Goal: Information Seeking & Learning: Learn about a topic

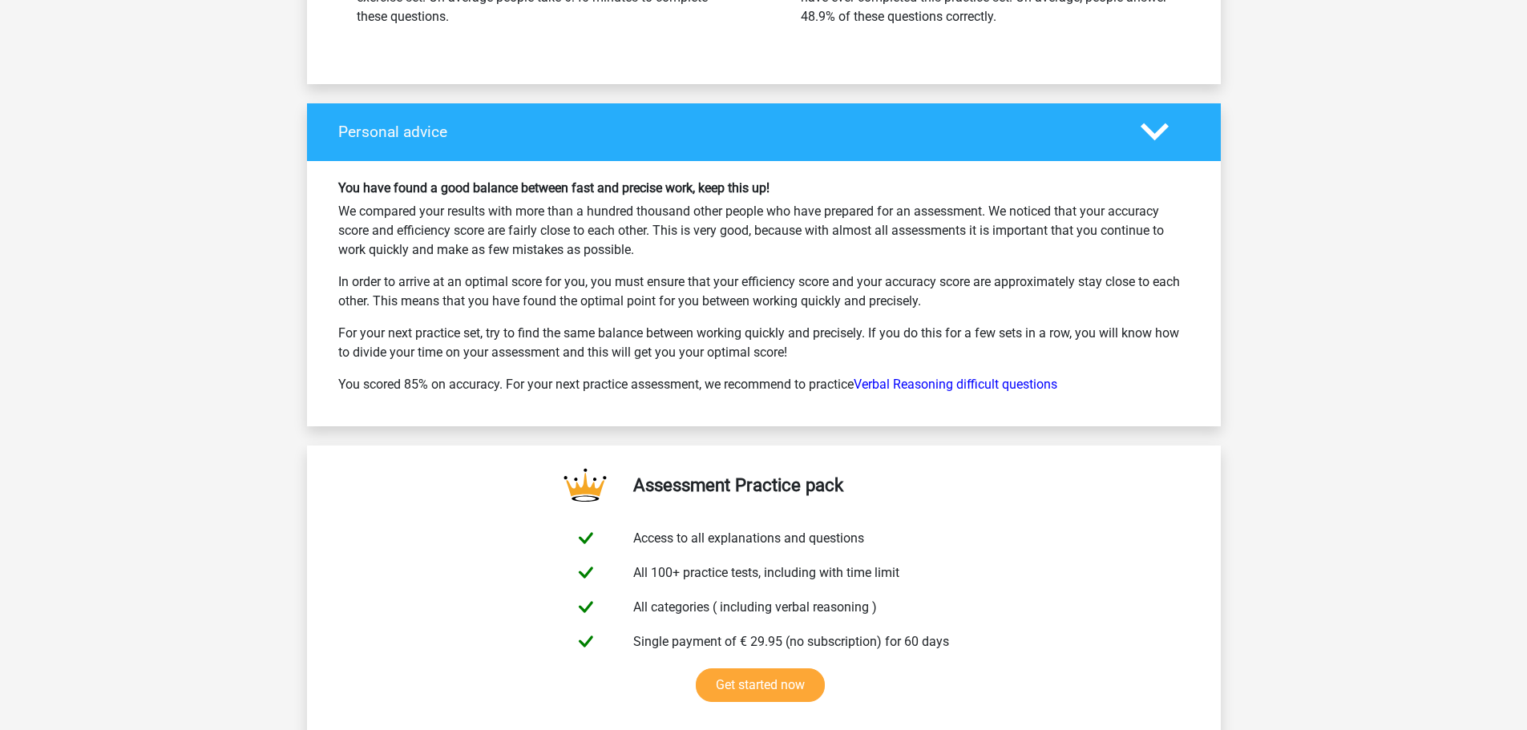
scroll to position [2279, 0]
click at [961, 379] on link "Verbal Reasoning difficult questions" at bounding box center [955, 383] width 204 height 15
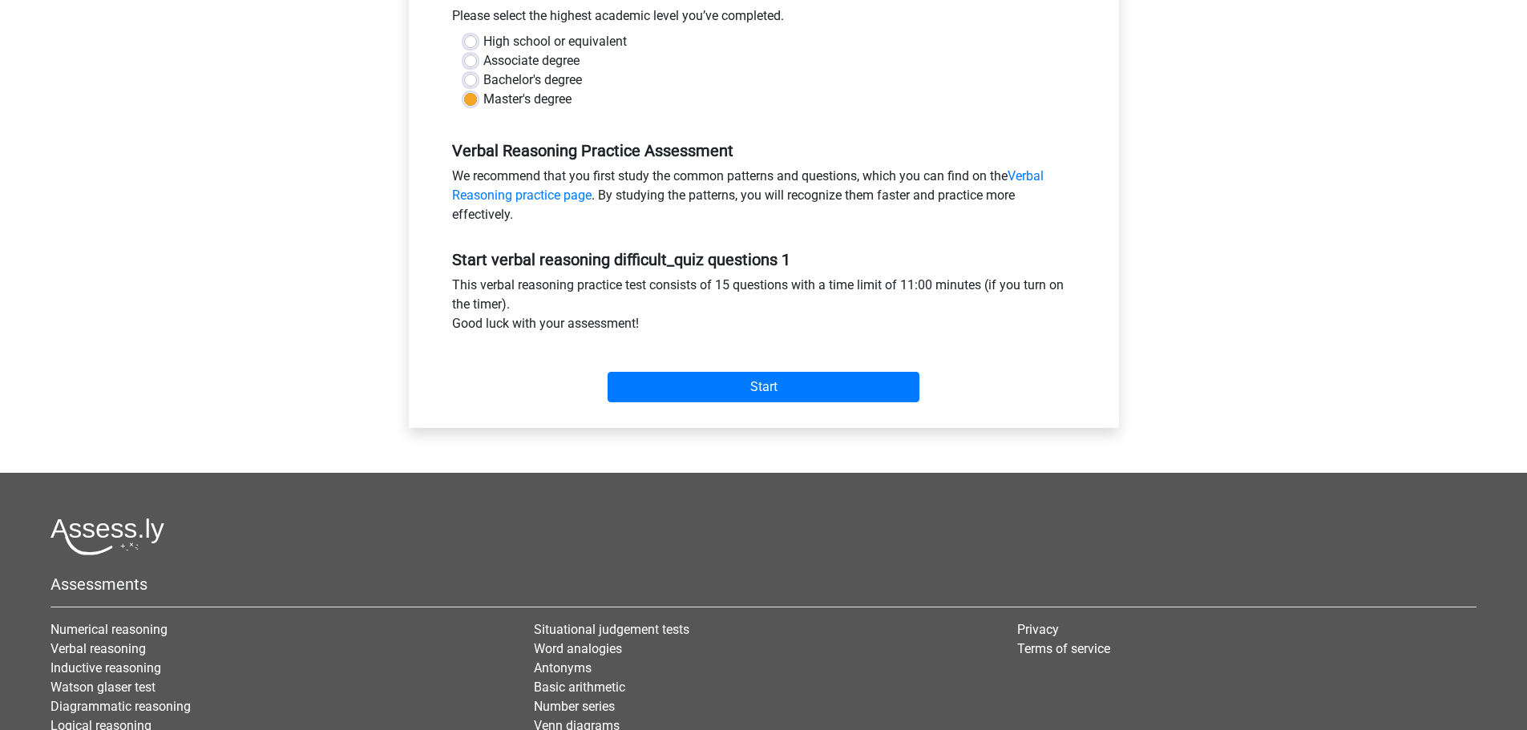
scroll to position [371, 0]
click at [788, 384] on input "Start" at bounding box center [763, 386] width 312 height 30
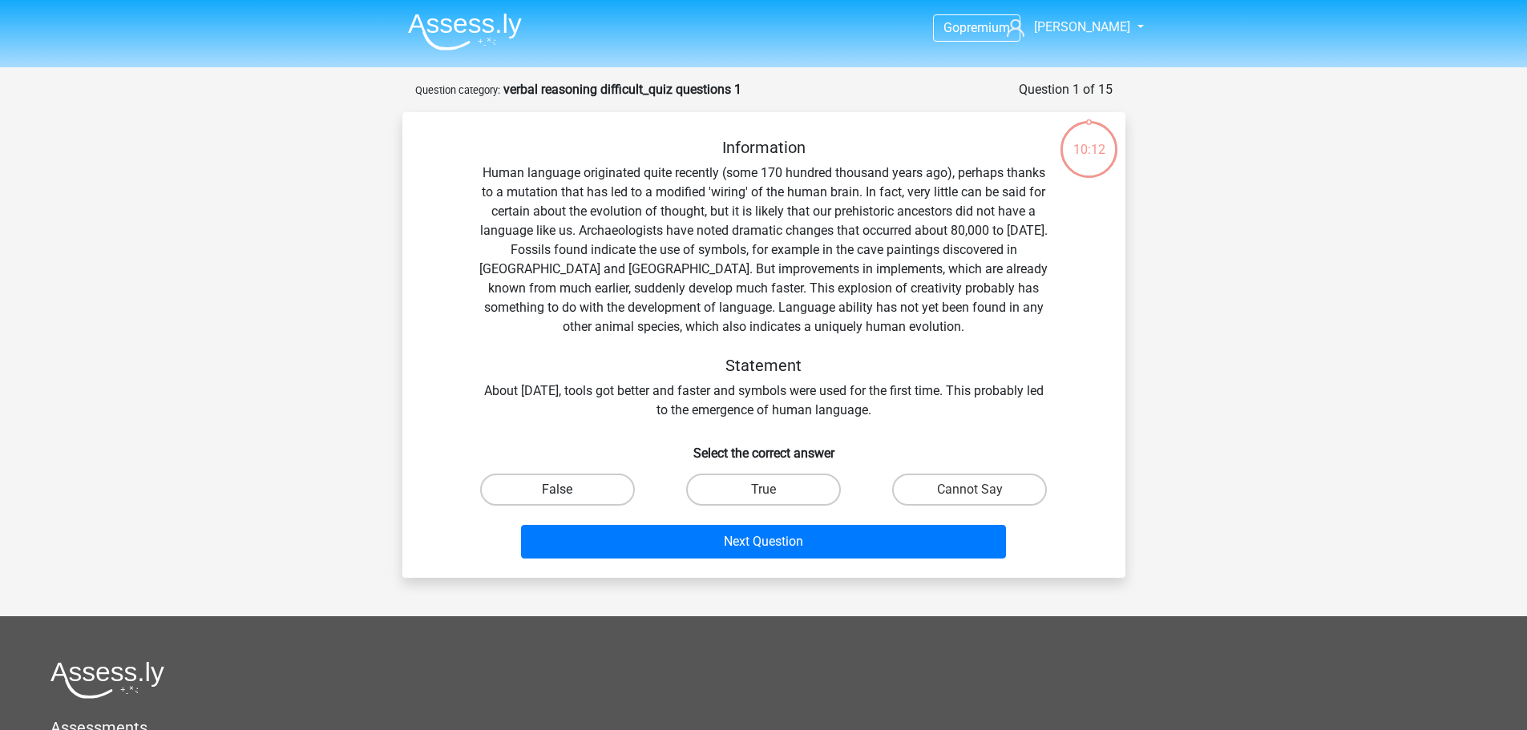
click at [616, 491] on label "False" at bounding box center [557, 490] width 155 height 32
click at [567, 491] on input "False" at bounding box center [562, 495] width 10 height 10
radio input "true"
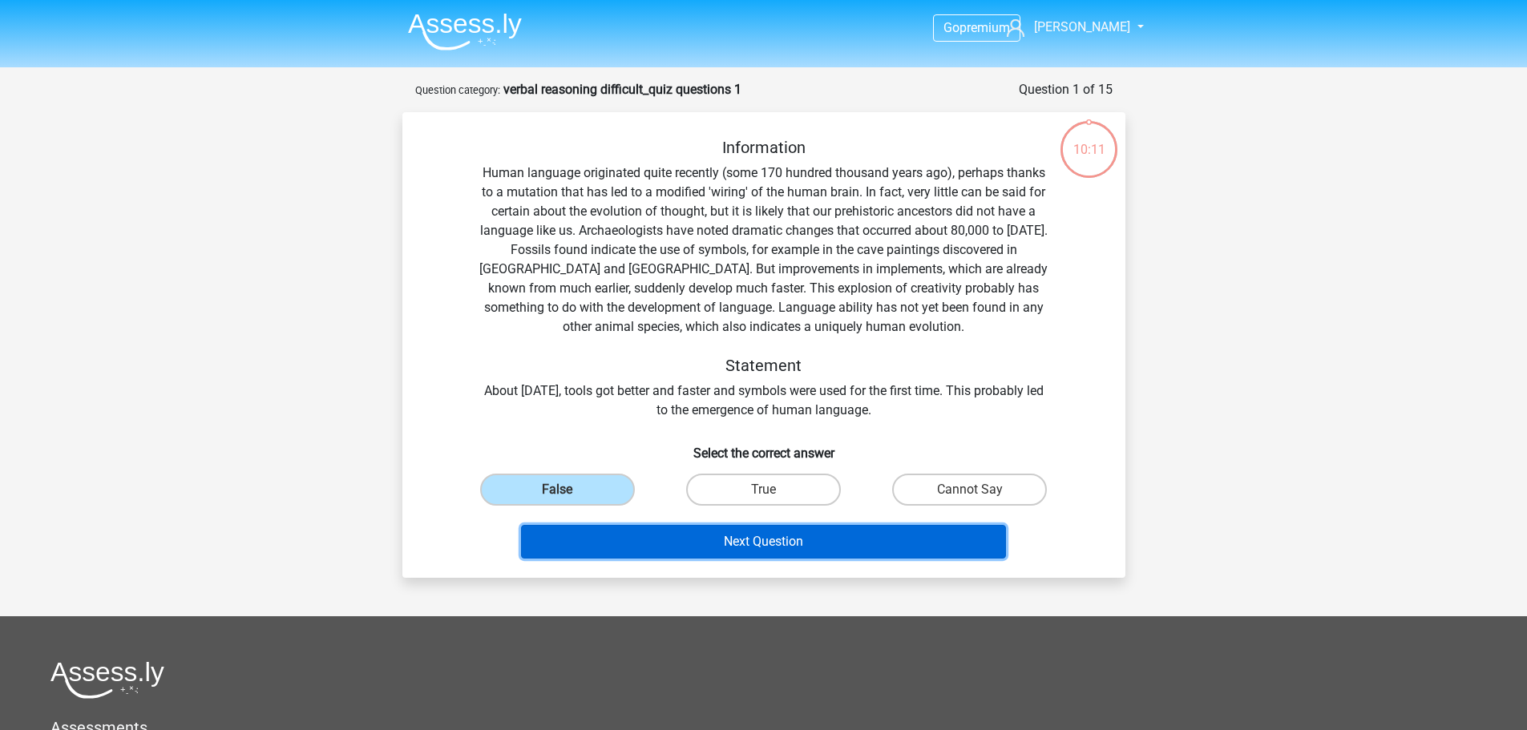
click at [805, 547] on button "Next Question" at bounding box center [763, 542] width 485 height 34
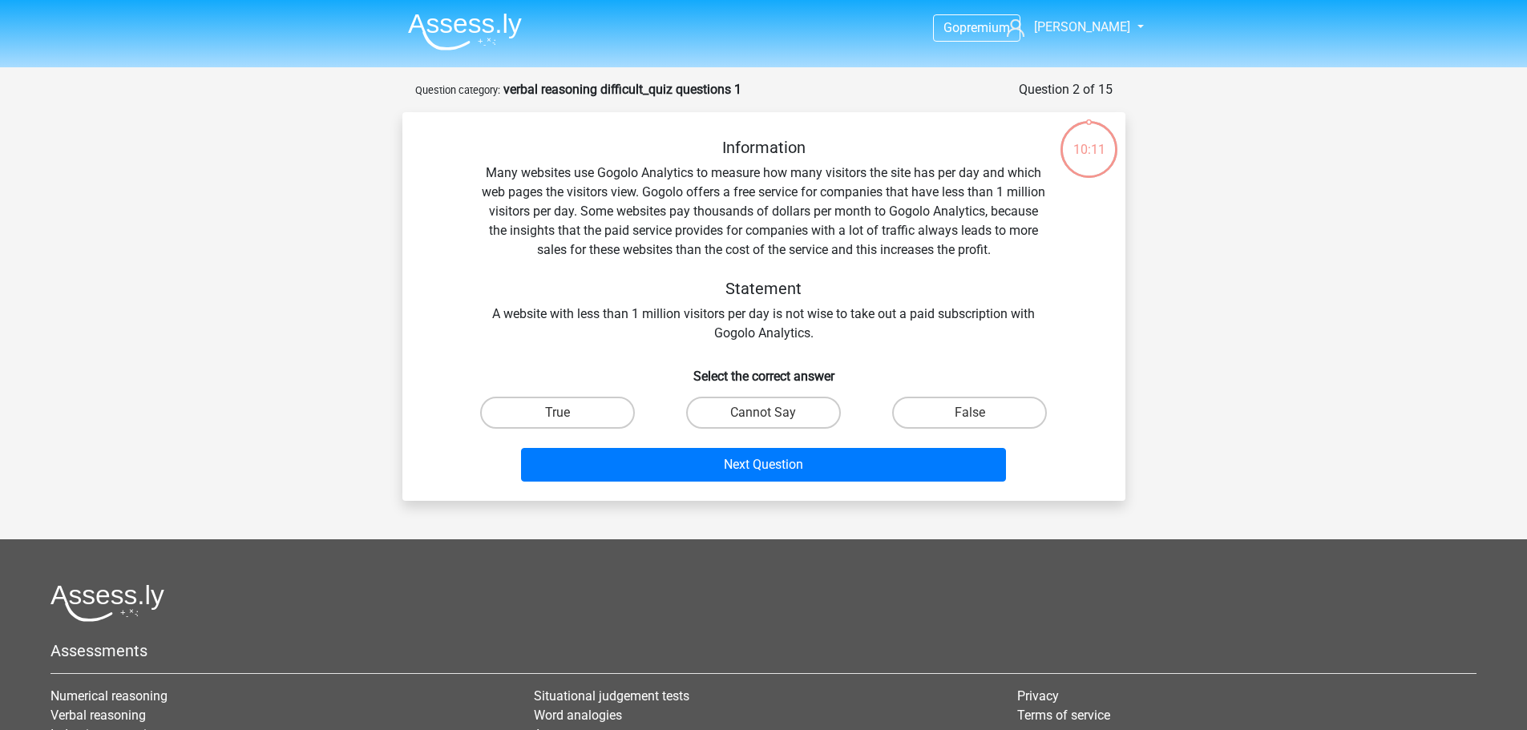
scroll to position [80, 0]
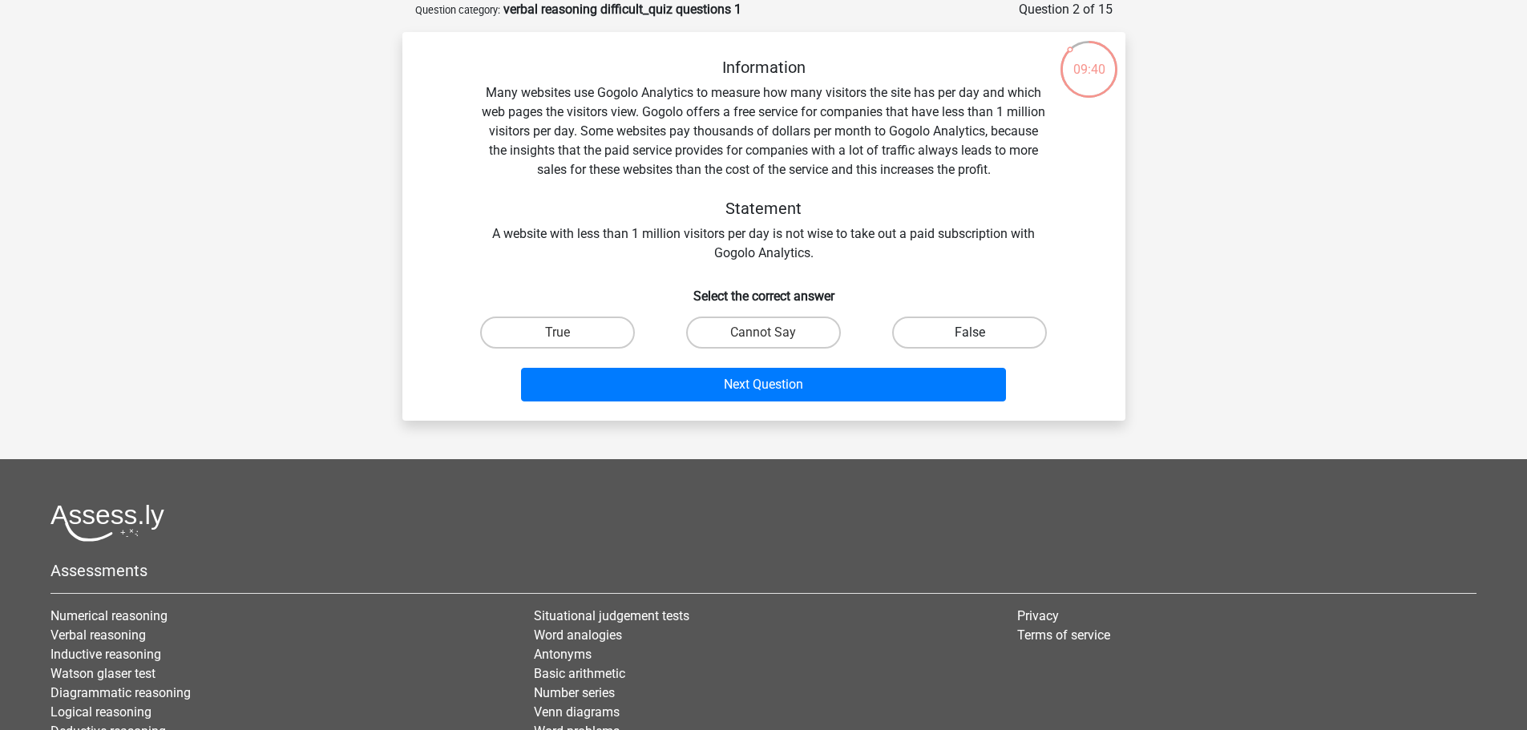
click at [1002, 341] on label "False" at bounding box center [969, 333] width 155 height 32
click at [980, 341] on input "False" at bounding box center [975, 338] width 10 height 10
radio input "true"
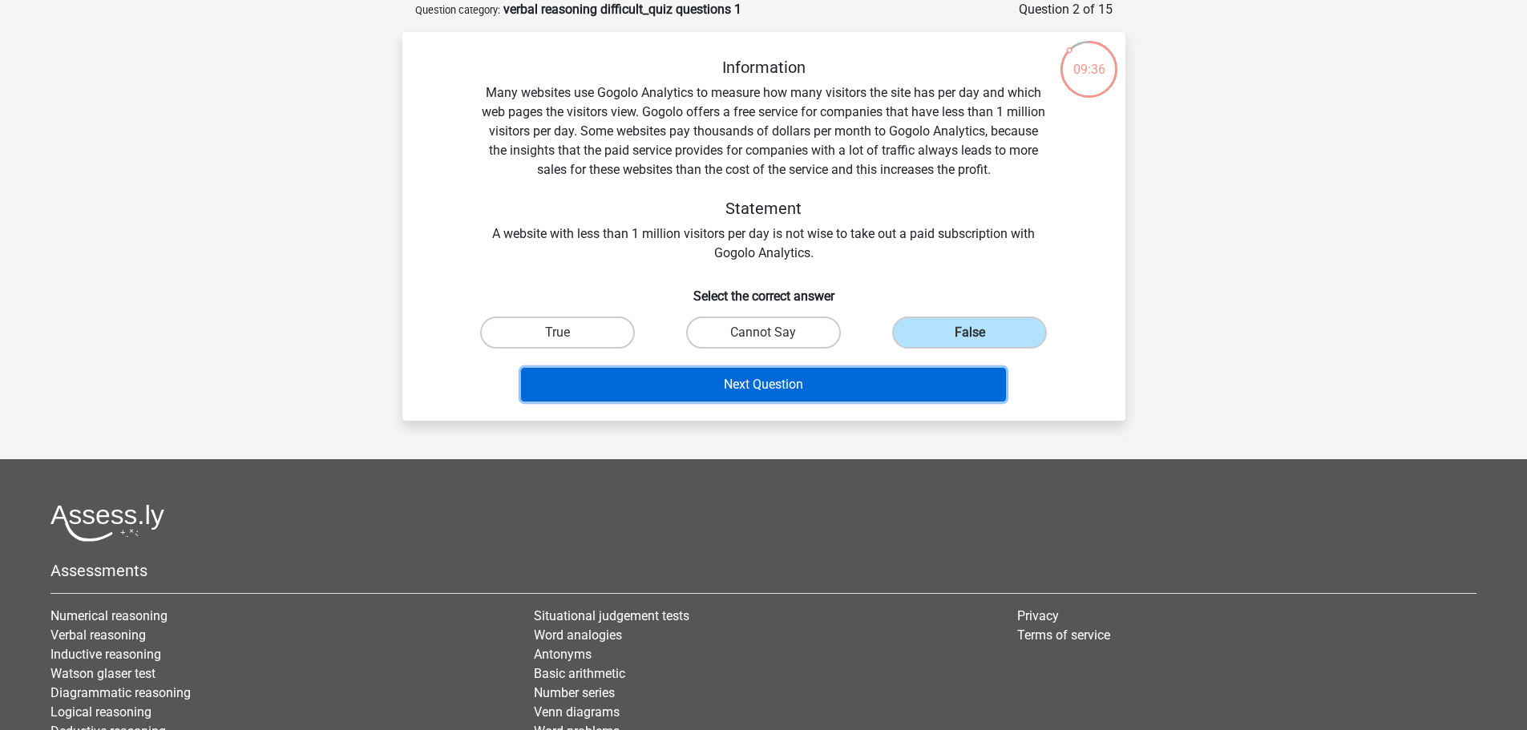
click at [826, 395] on button "Next Question" at bounding box center [763, 385] width 485 height 34
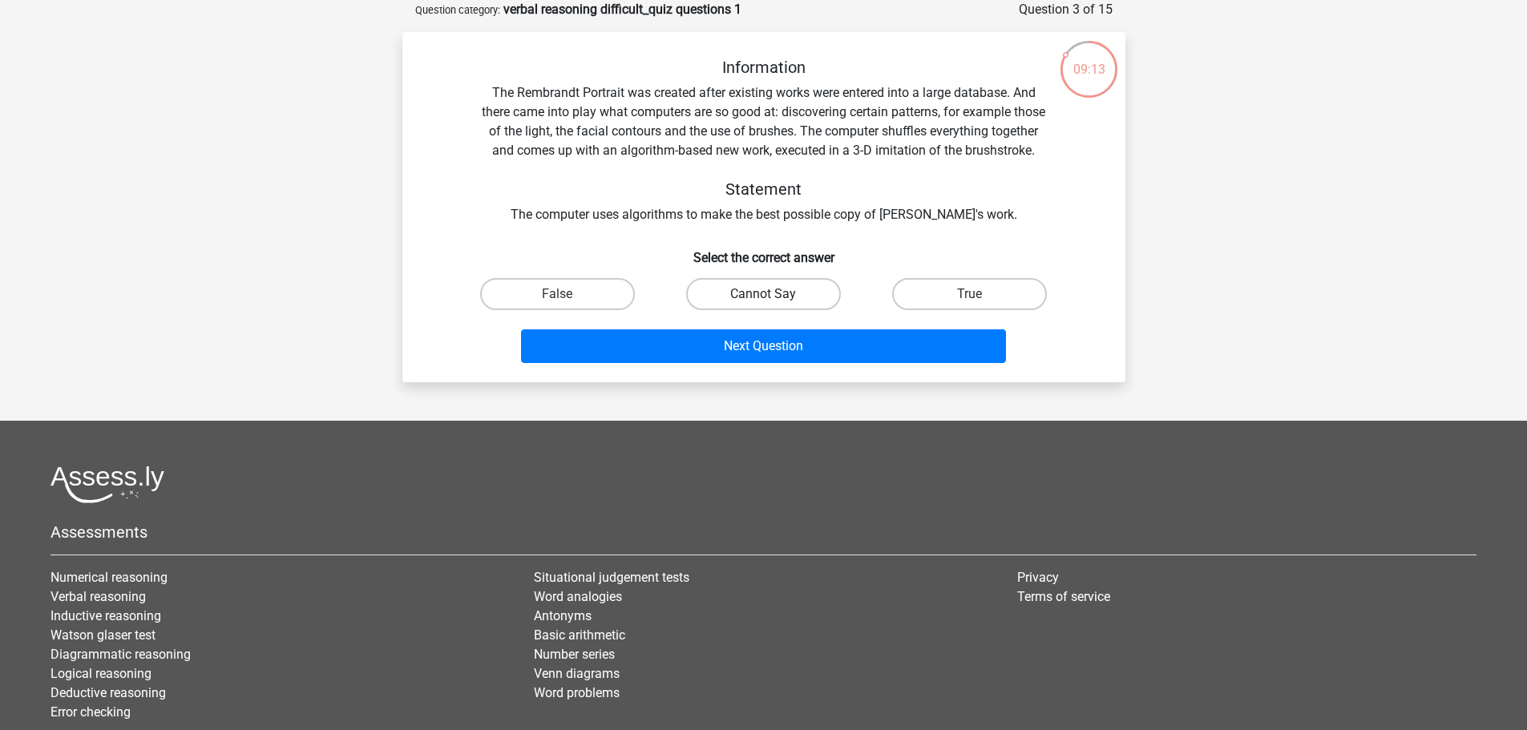
click at [785, 310] on label "Cannot Say" at bounding box center [763, 294] width 155 height 32
click at [773, 305] on input "Cannot Say" at bounding box center [768, 299] width 10 height 10
radio input "true"
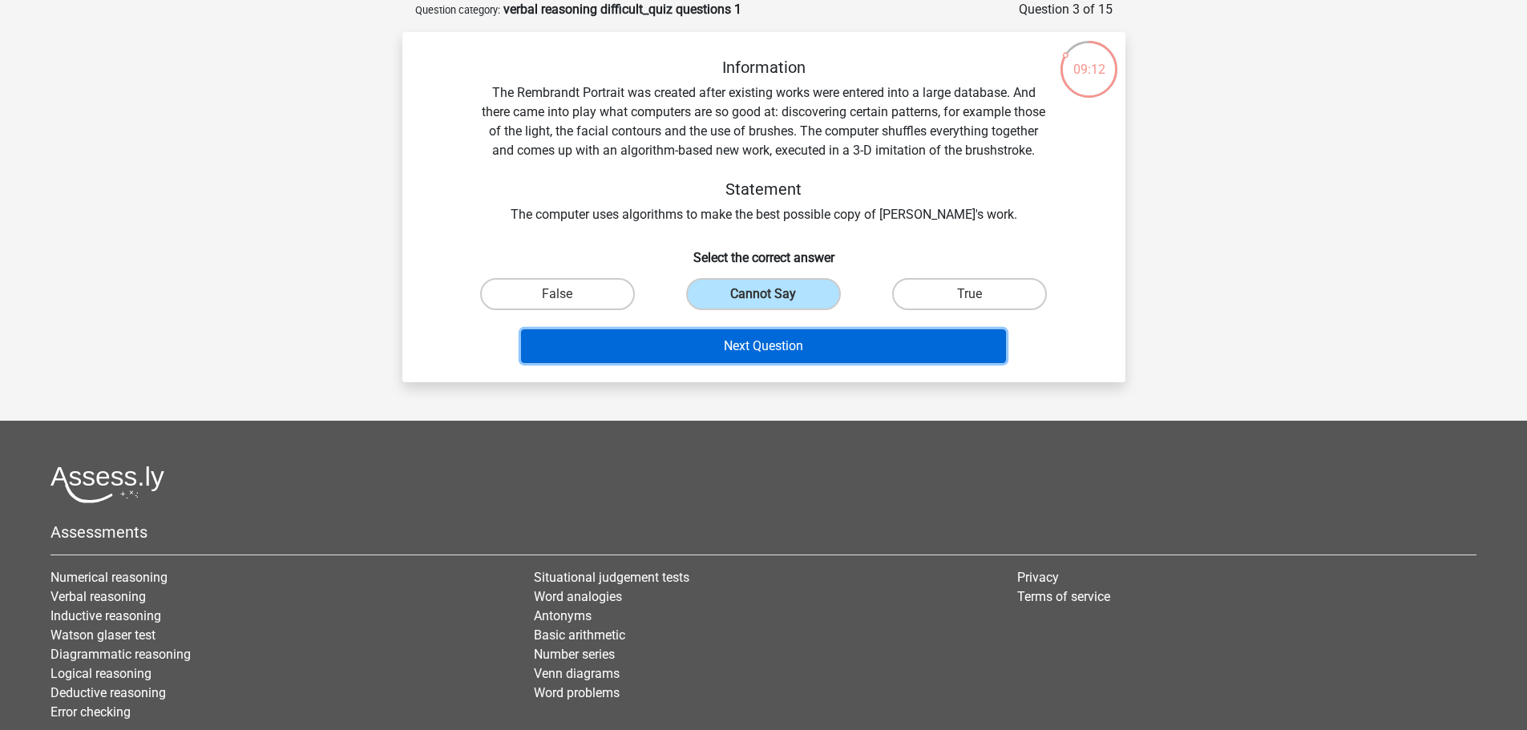
click at [778, 363] on button "Next Question" at bounding box center [763, 346] width 485 height 34
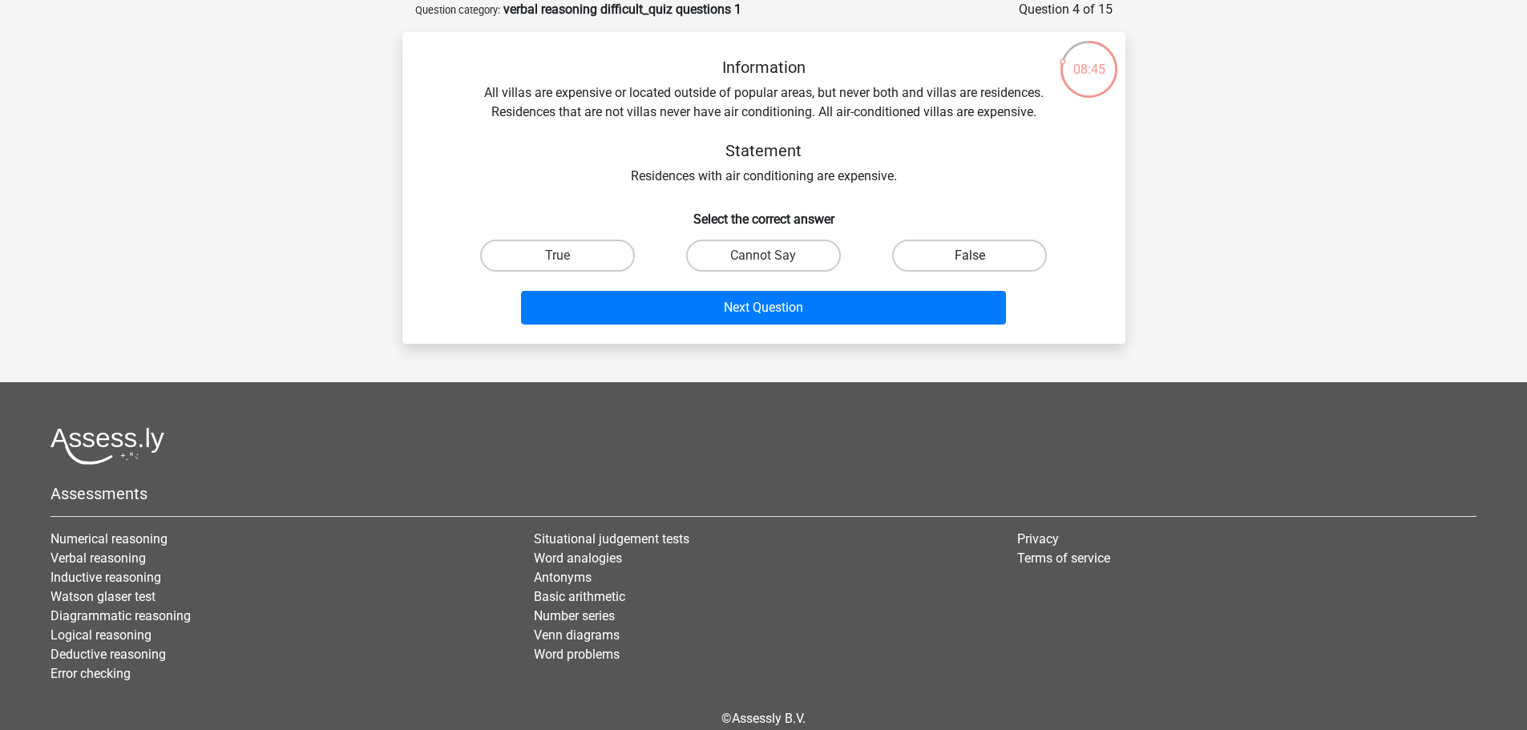
click at [950, 259] on label "False" at bounding box center [969, 256] width 155 height 32
click at [970, 259] on input "False" at bounding box center [975, 261] width 10 height 10
radio input "true"
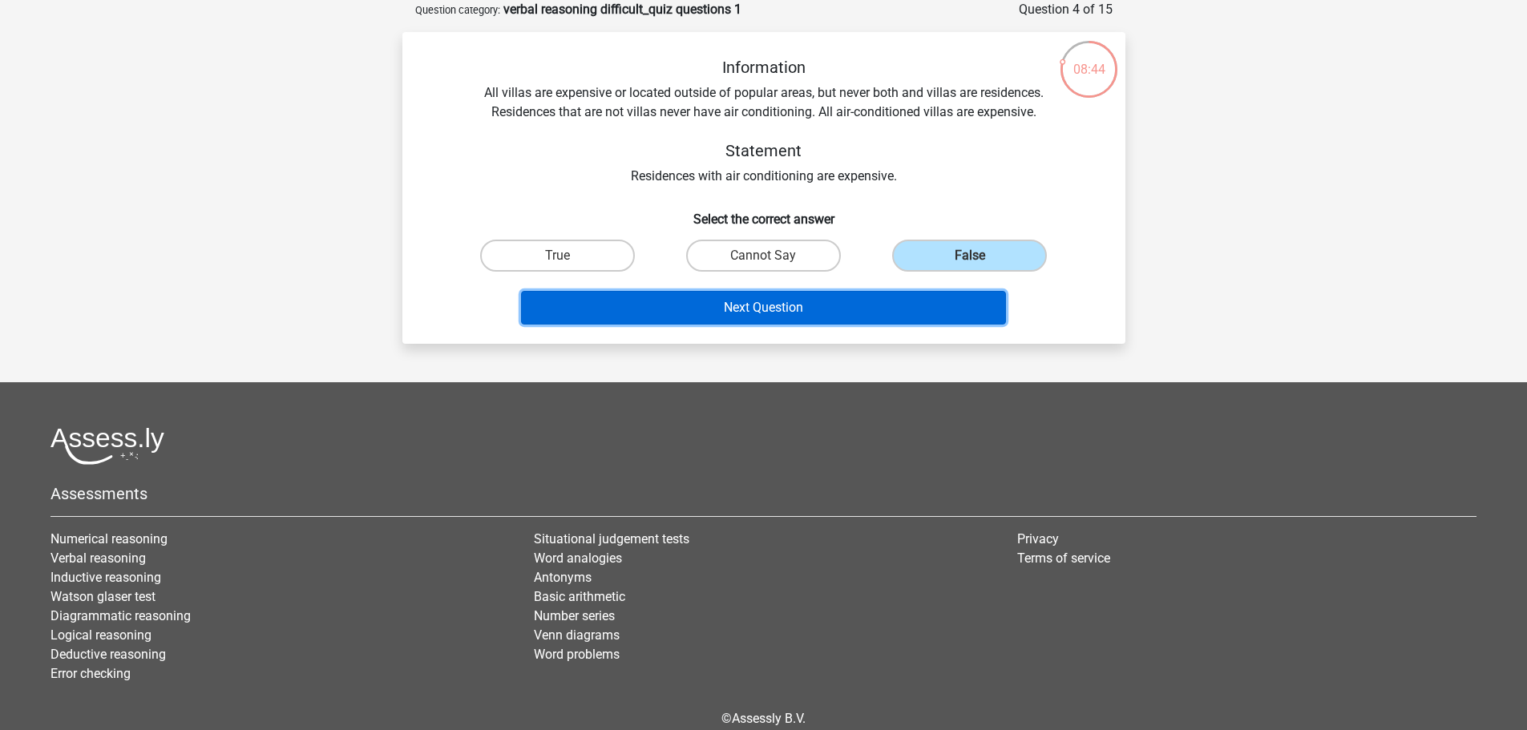
click at [868, 317] on button "Next Question" at bounding box center [763, 308] width 485 height 34
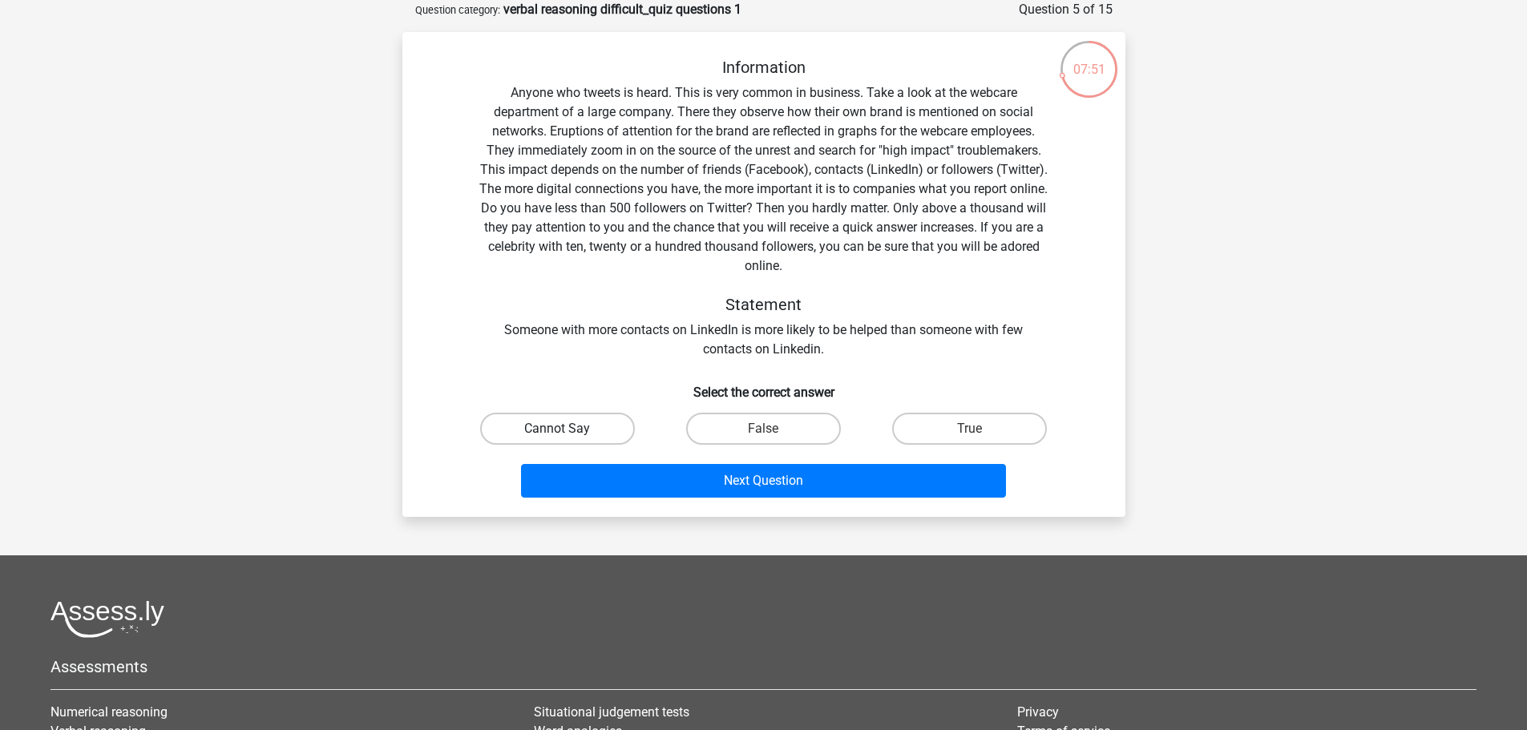
click at [549, 432] on label "Cannot Say" at bounding box center [557, 429] width 155 height 32
click at [557, 432] on input "Cannot Say" at bounding box center [562, 434] width 10 height 10
radio input "true"
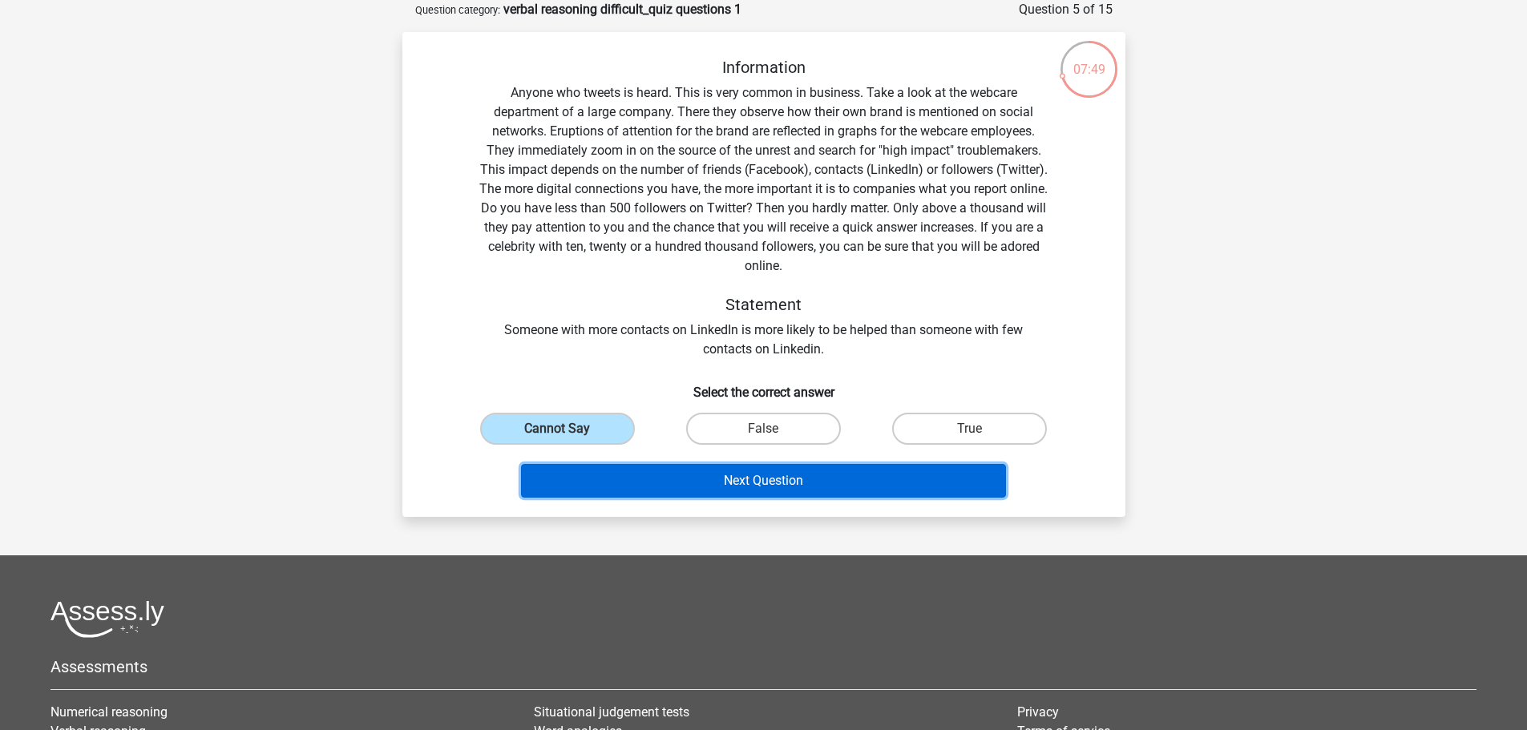
click at [737, 493] on button "Next Question" at bounding box center [763, 481] width 485 height 34
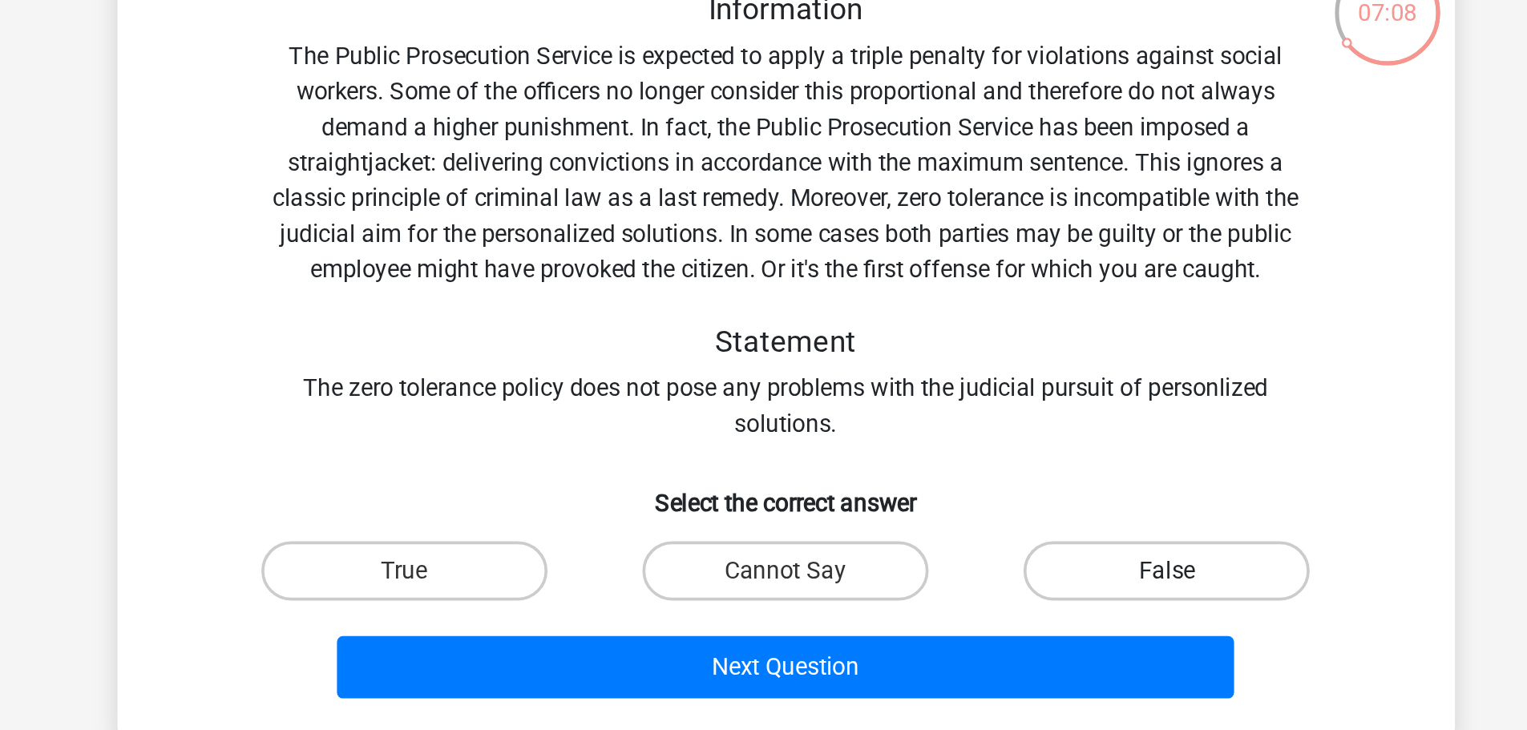
click at [980, 374] on label "False" at bounding box center [969, 371] width 155 height 32
click at [980, 374] on input "False" at bounding box center [975, 376] width 10 height 10
radio input "true"
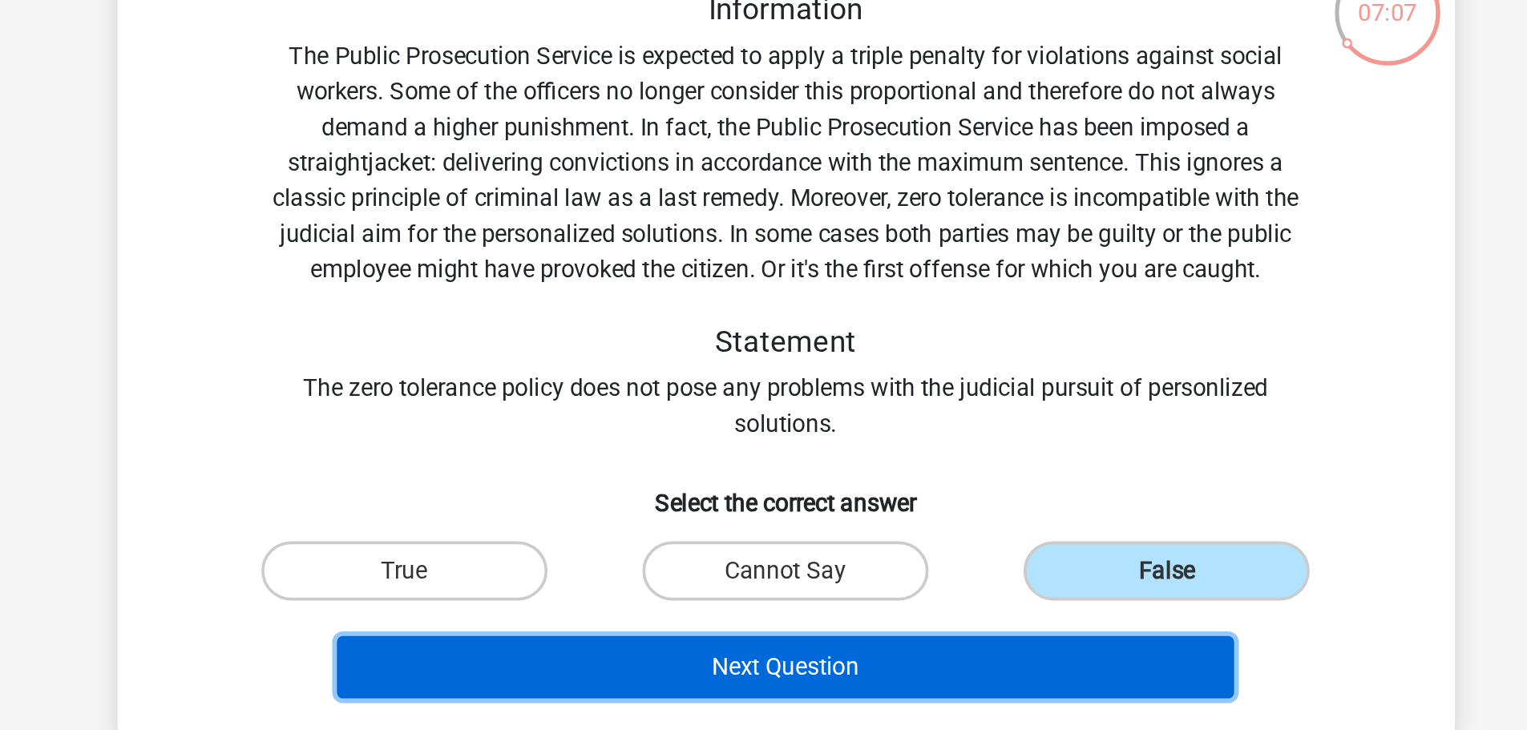
click at [917, 419] on button "Next Question" at bounding box center [763, 423] width 485 height 34
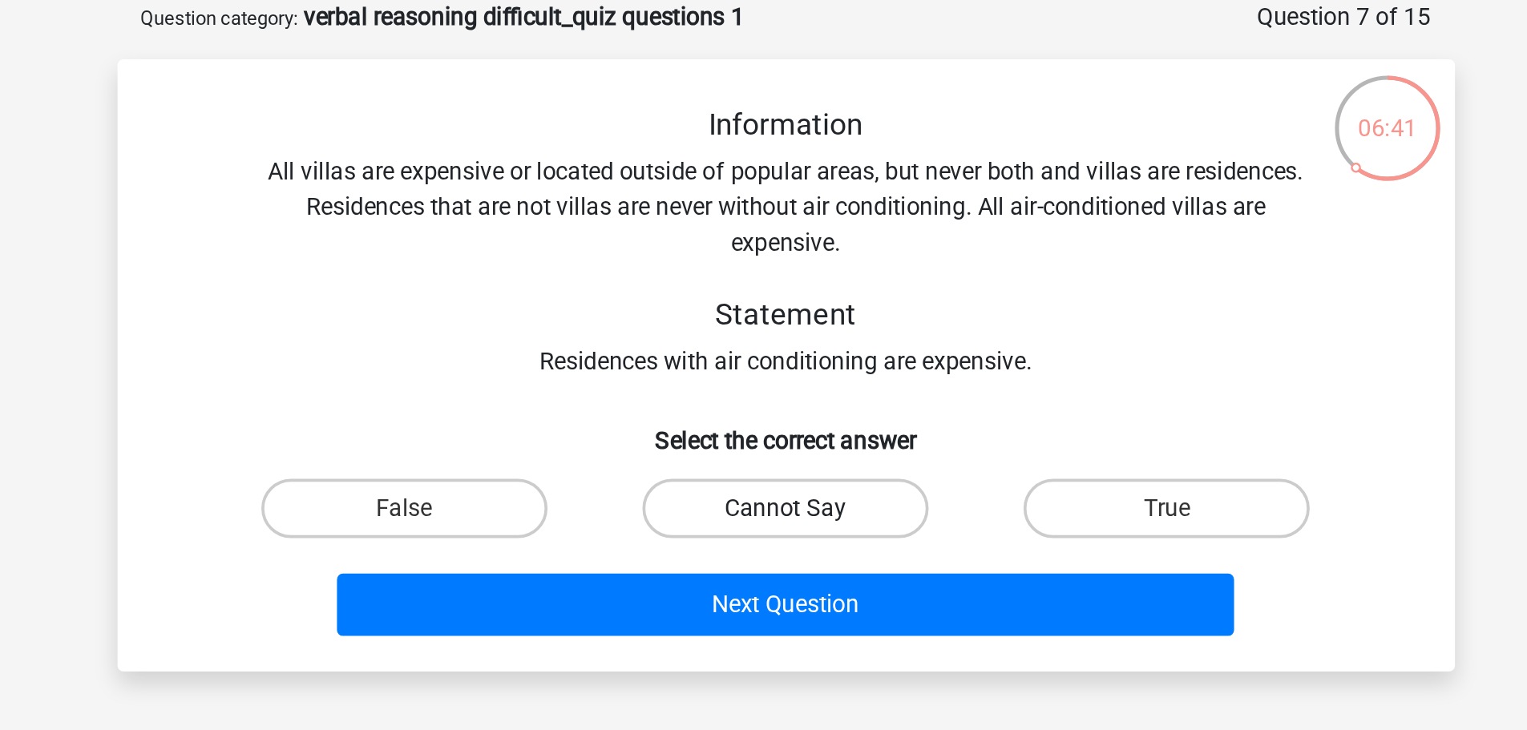
click at [748, 274] on label "Cannot Say" at bounding box center [763, 275] width 155 height 32
click at [763, 275] on input "Cannot Say" at bounding box center [768, 280] width 10 height 10
radio input "true"
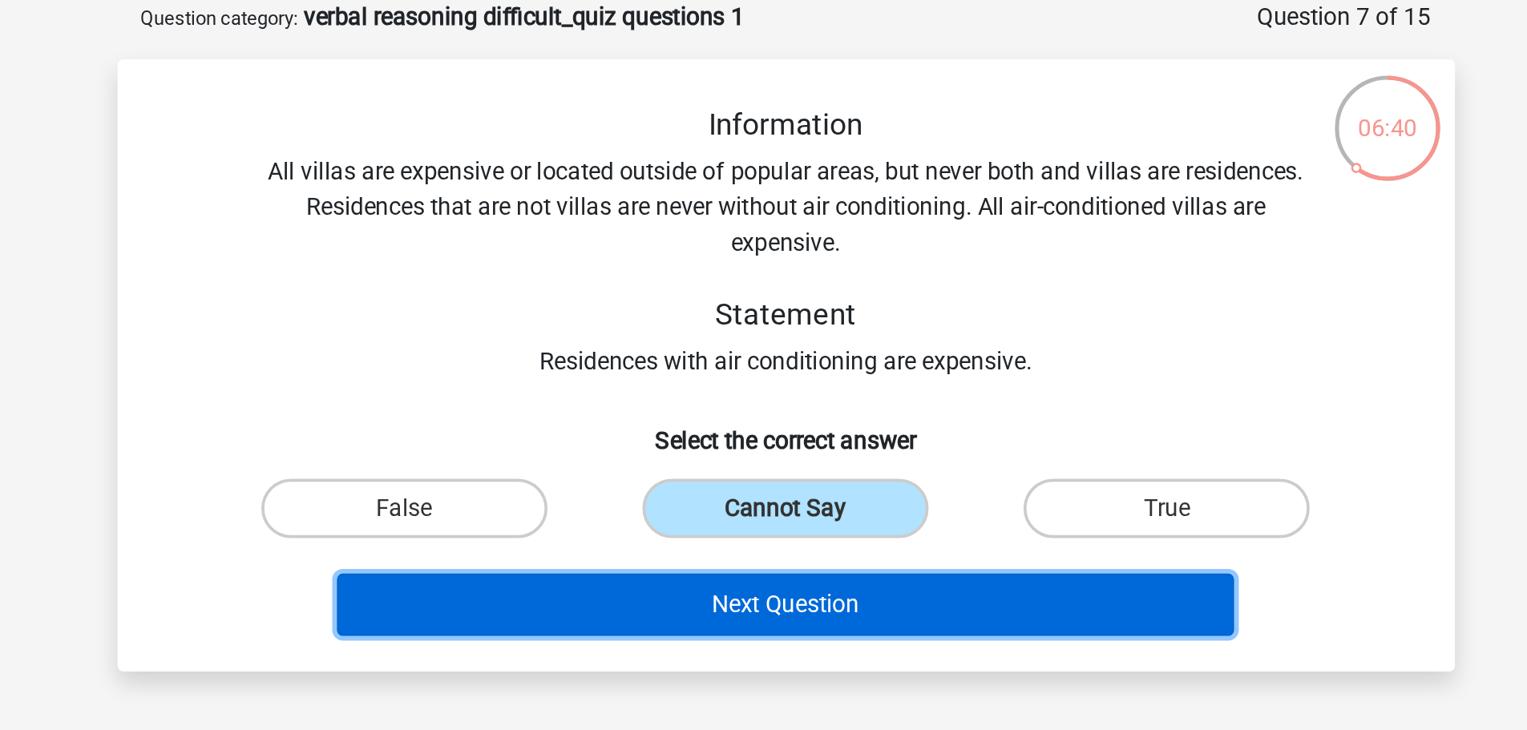
click at [786, 323] on button "Next Question" at bounding box center [763, 327] width 485 height 34
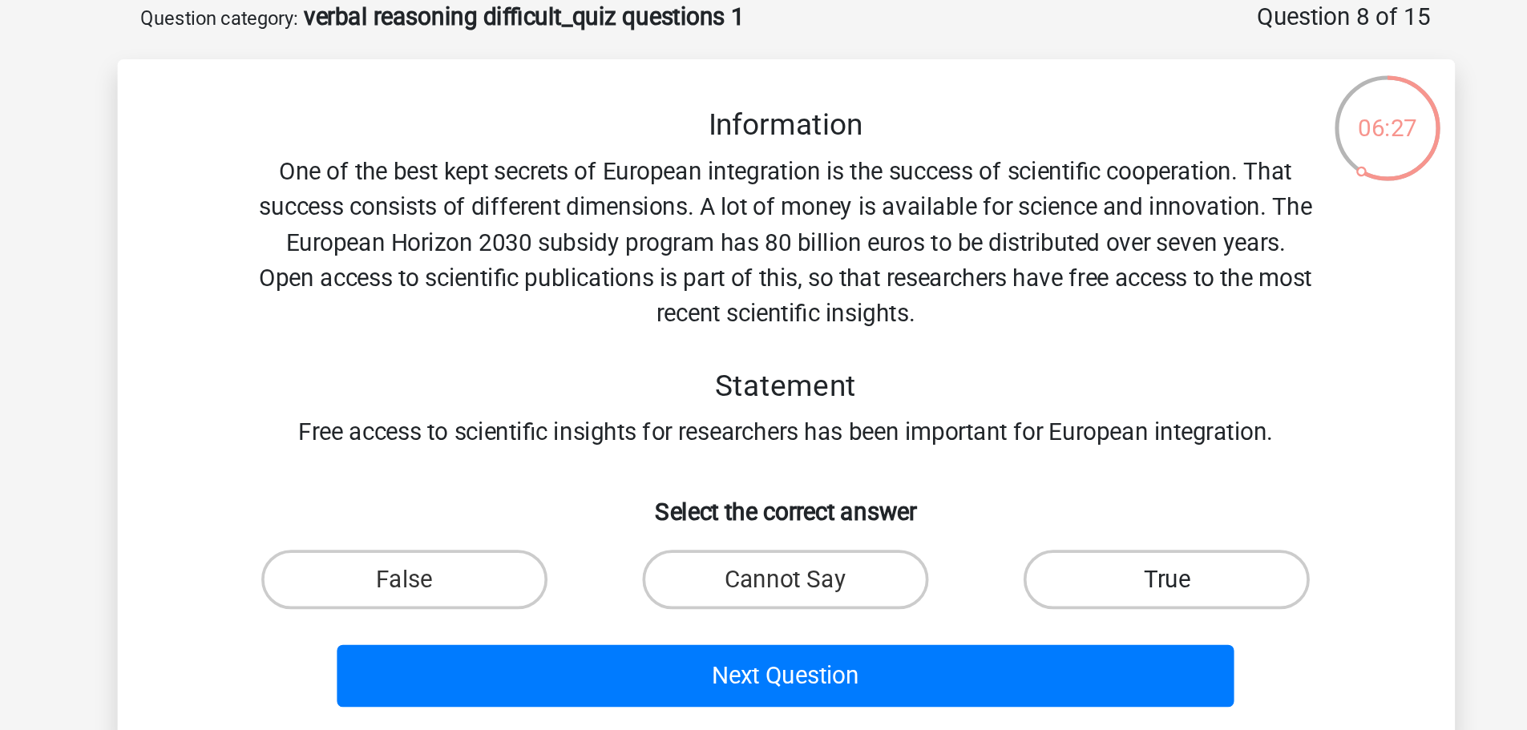
click at [933, 299] on label "True" at bounding box center [969, 313] width 155 height 32
click at [970, 313] on input "True" at bounding box center [975, 318] width 10 height 10
radio input "true"
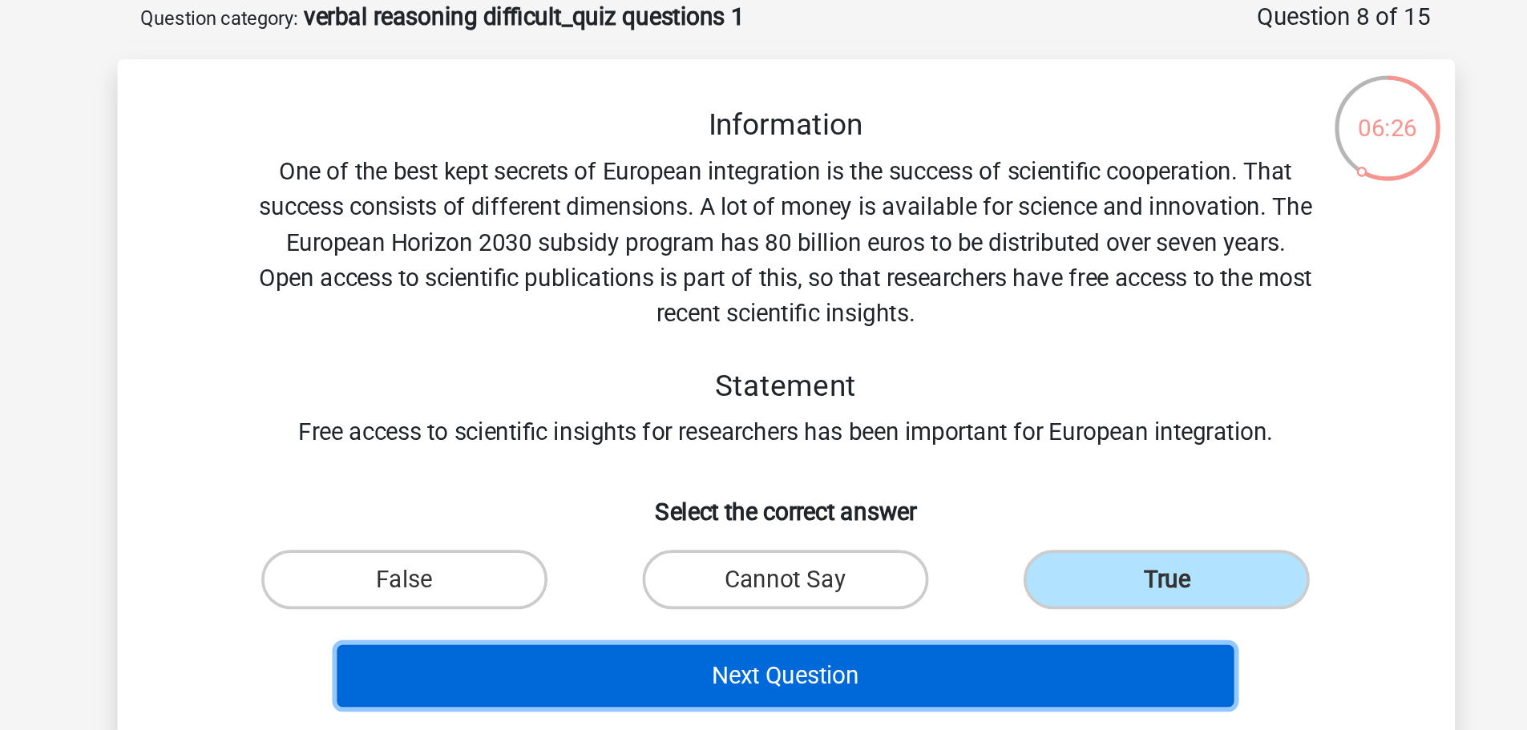
click at [833, 362] on button "Next Question" at bounding box center [763, 366] width 485 height 34
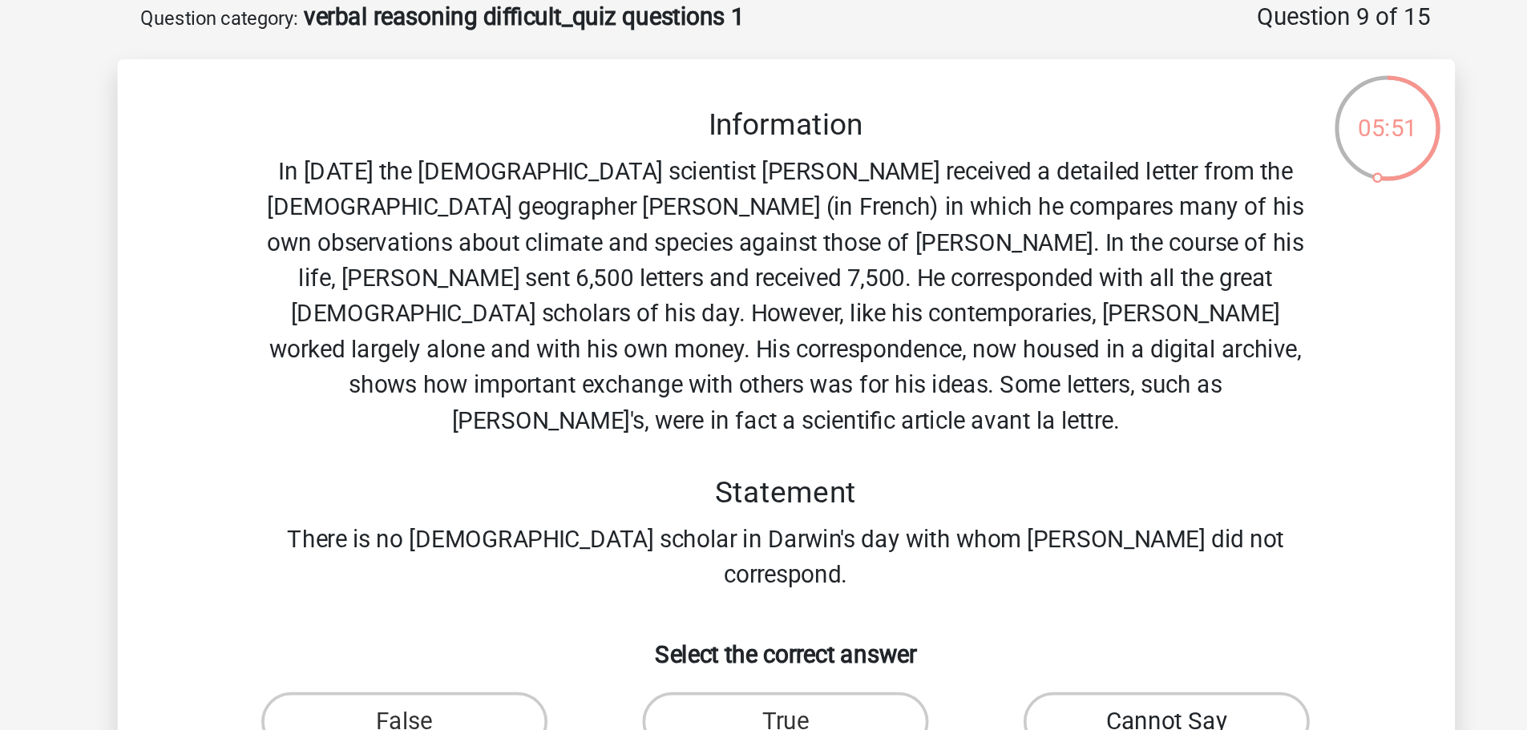
click at [925, 374] on label "Cannot Say" at bounding box center [969, 390] width 155 height 32
click at [970, 390] on input "Cannot Say" at bounding box center [975, 395] width 10 height 10
radio input "true"
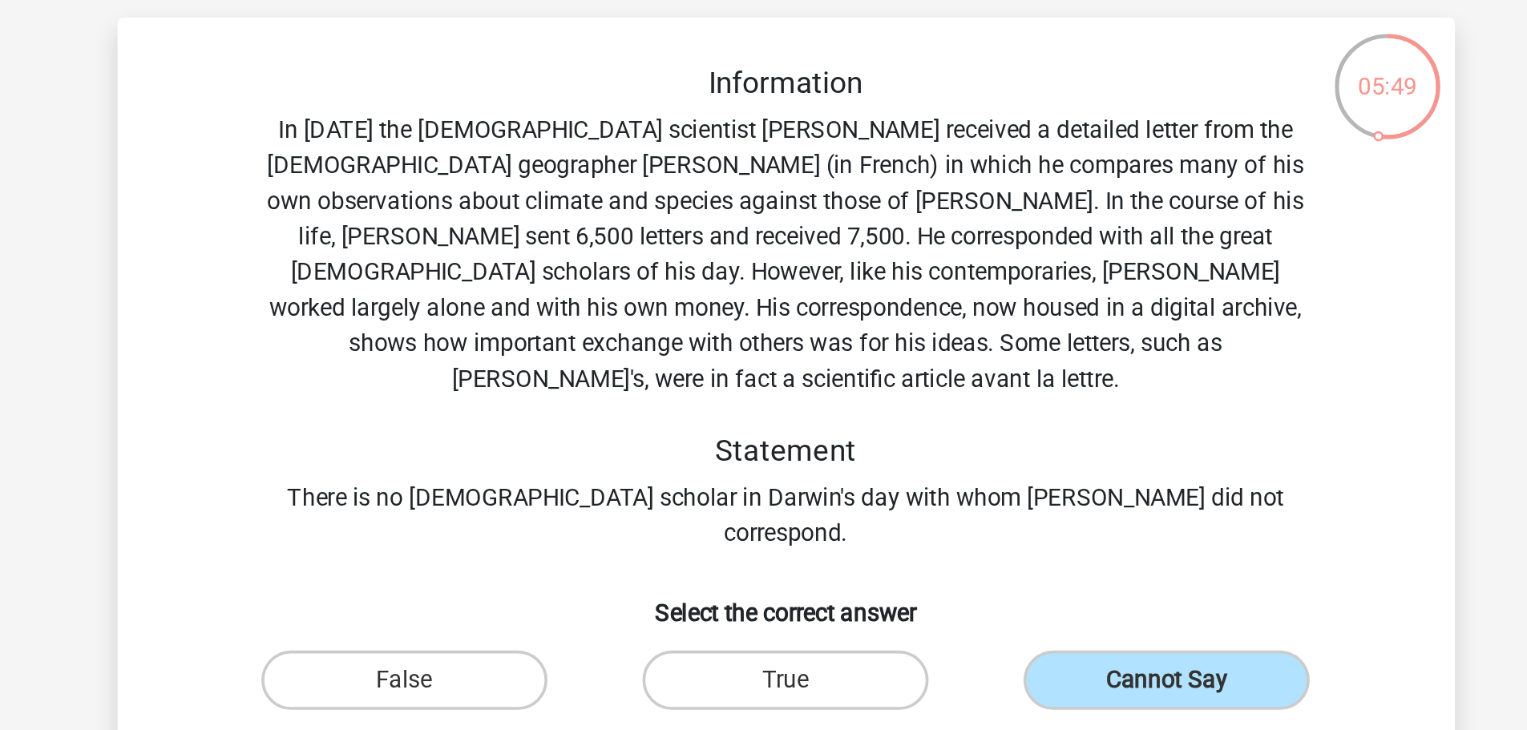
click at [905, 426] on button "Next Question" at bounding box center [763, 443] width 485 height 34
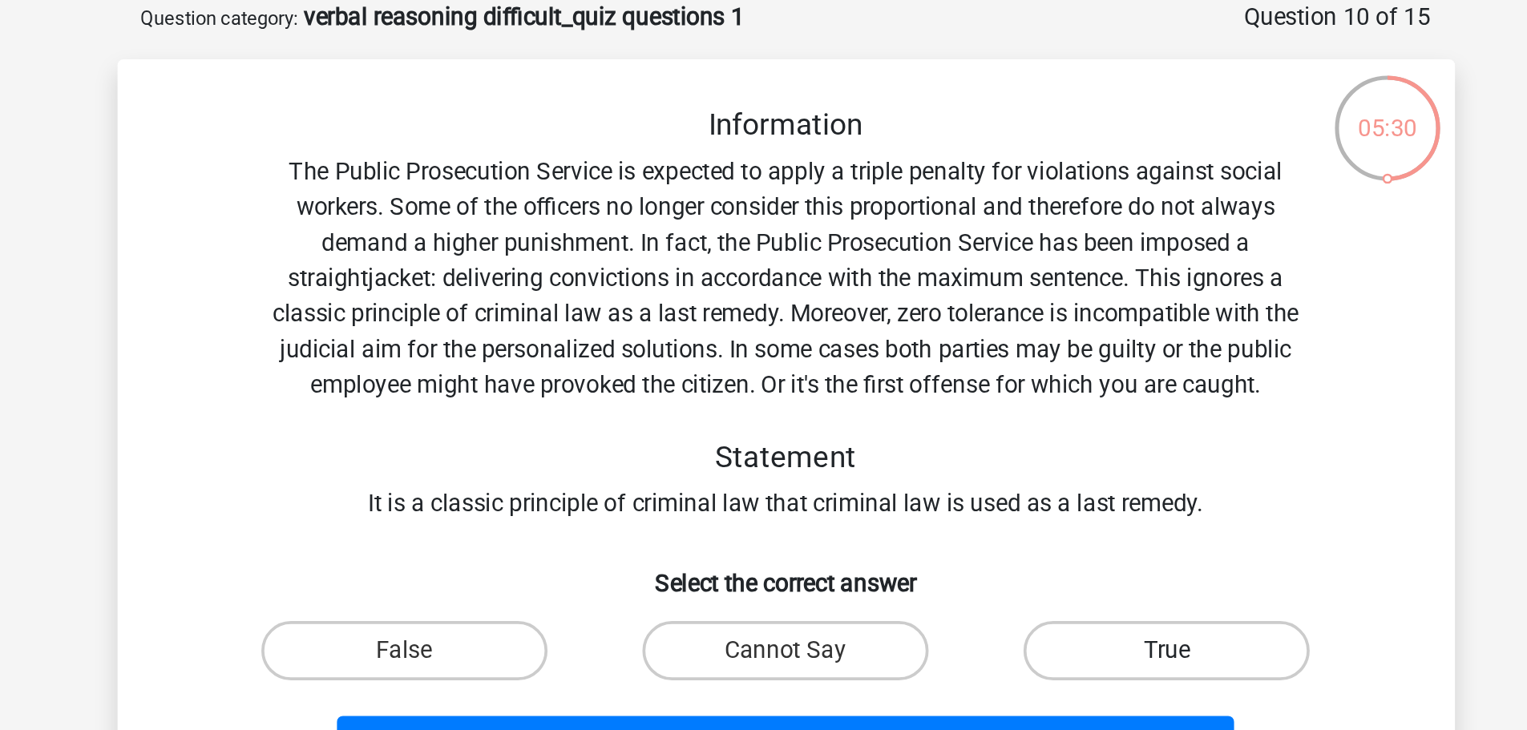
click at [961, 352] on label "True" at bounding box center [969, 352] width 155 height 32
click at [970, 352] on input "True" at bounding box center [975, 357] width 10 height 10
radio input "true"
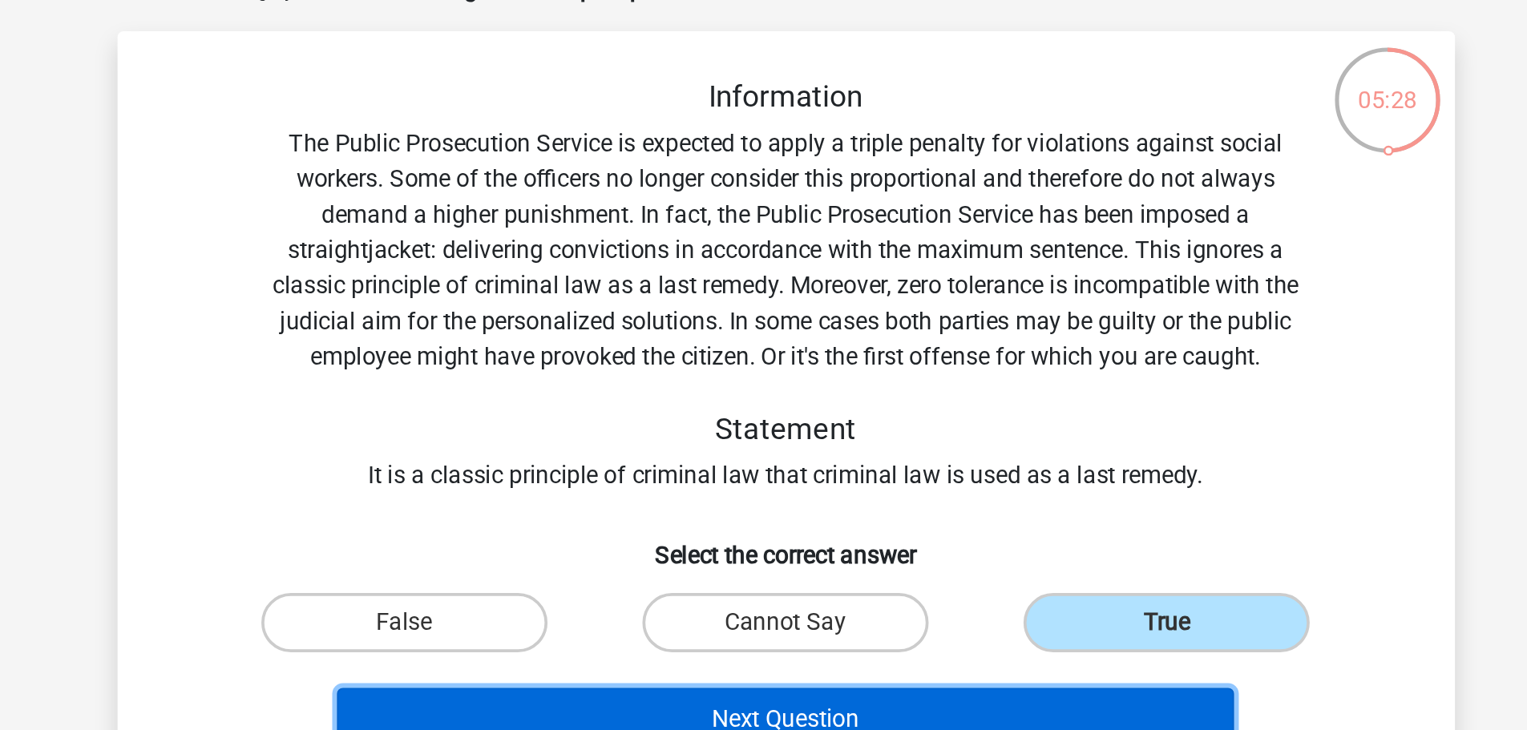
click at [854, 400] on button "Next Question" at bounding box center [763, 404] width 485 height 34
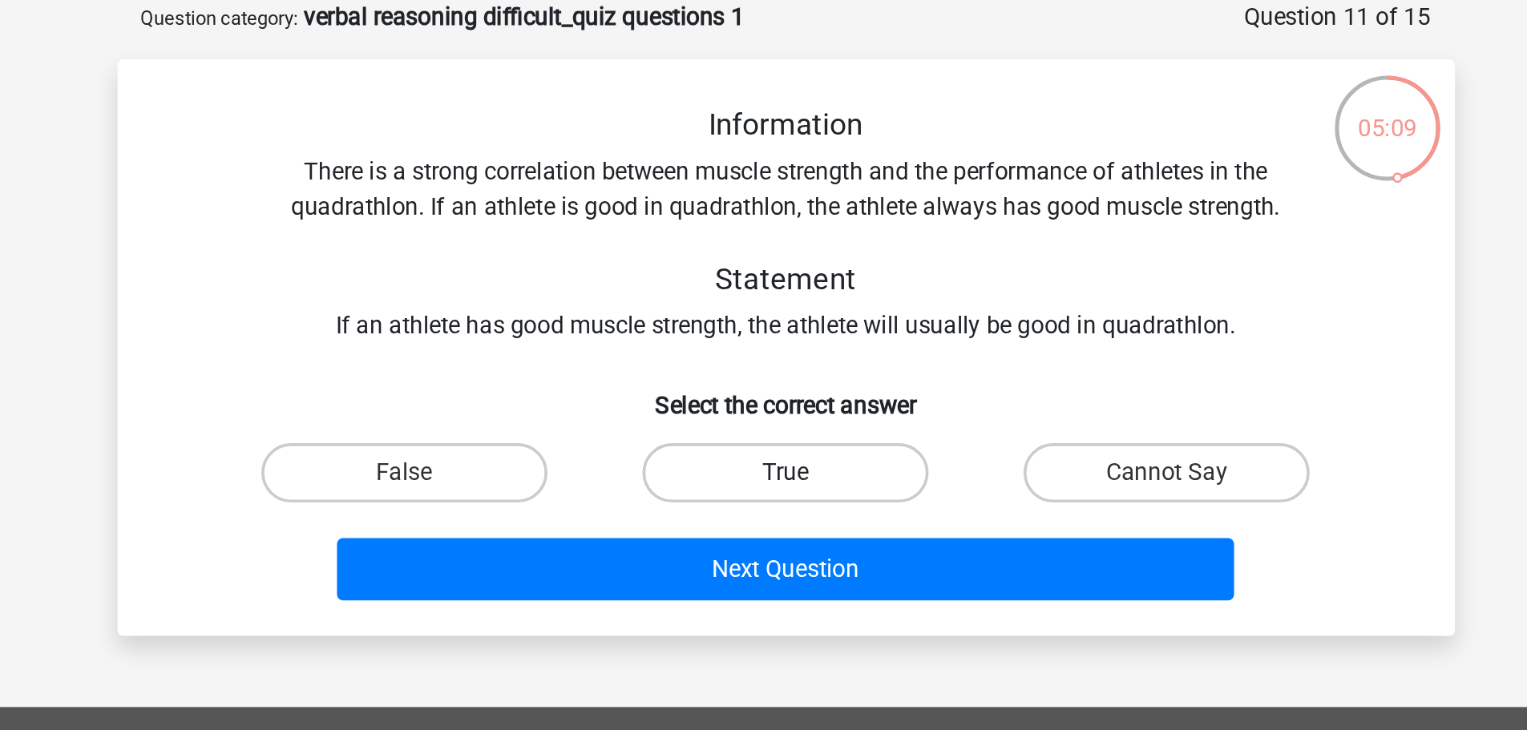
click at [760, 271] on label "True" at bounding box center [763, 256] width 155 height 32
click at [763, 266] on input "True" at bounding box center [768, 261] width 10 height 10
radio input "true"
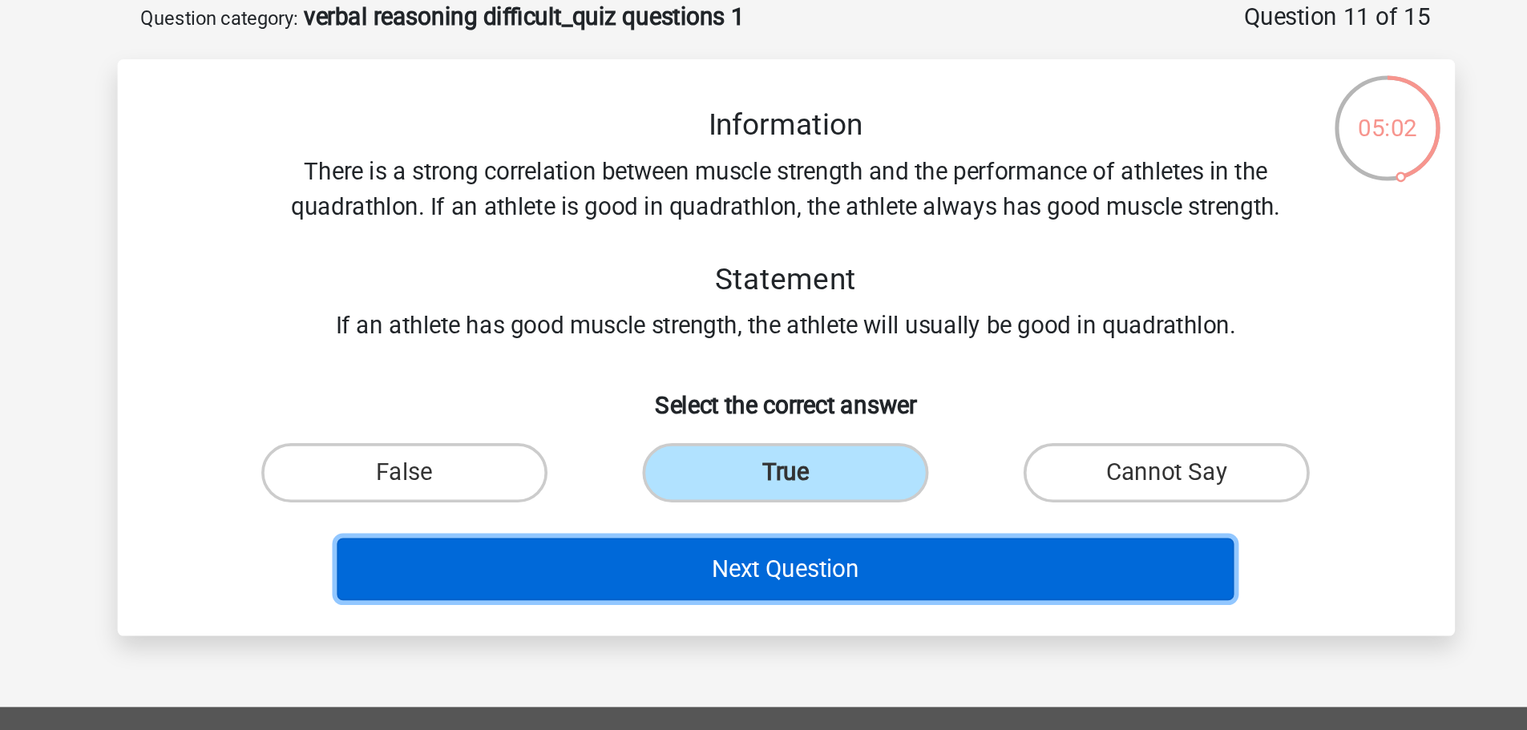
click at [799, 296] on button "Next Question" at bounding box center [763, 308] width 485 height 34
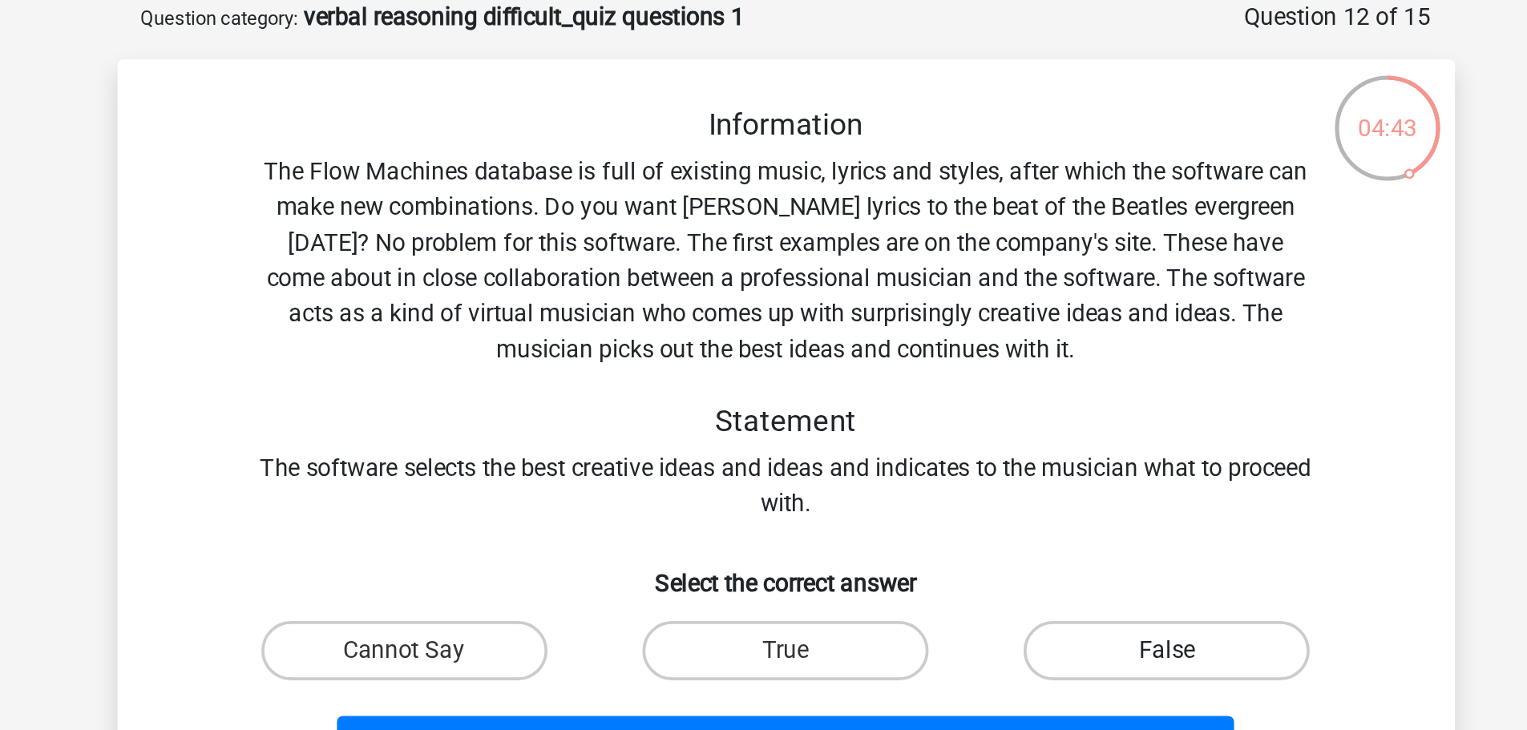
click at [921, 355] on label "False" at bounding box center [969, 352] width 155 height 32
click at [970, 355] on input "False" at bounding box center [975, 357] width 10 height 10
radio input "true"
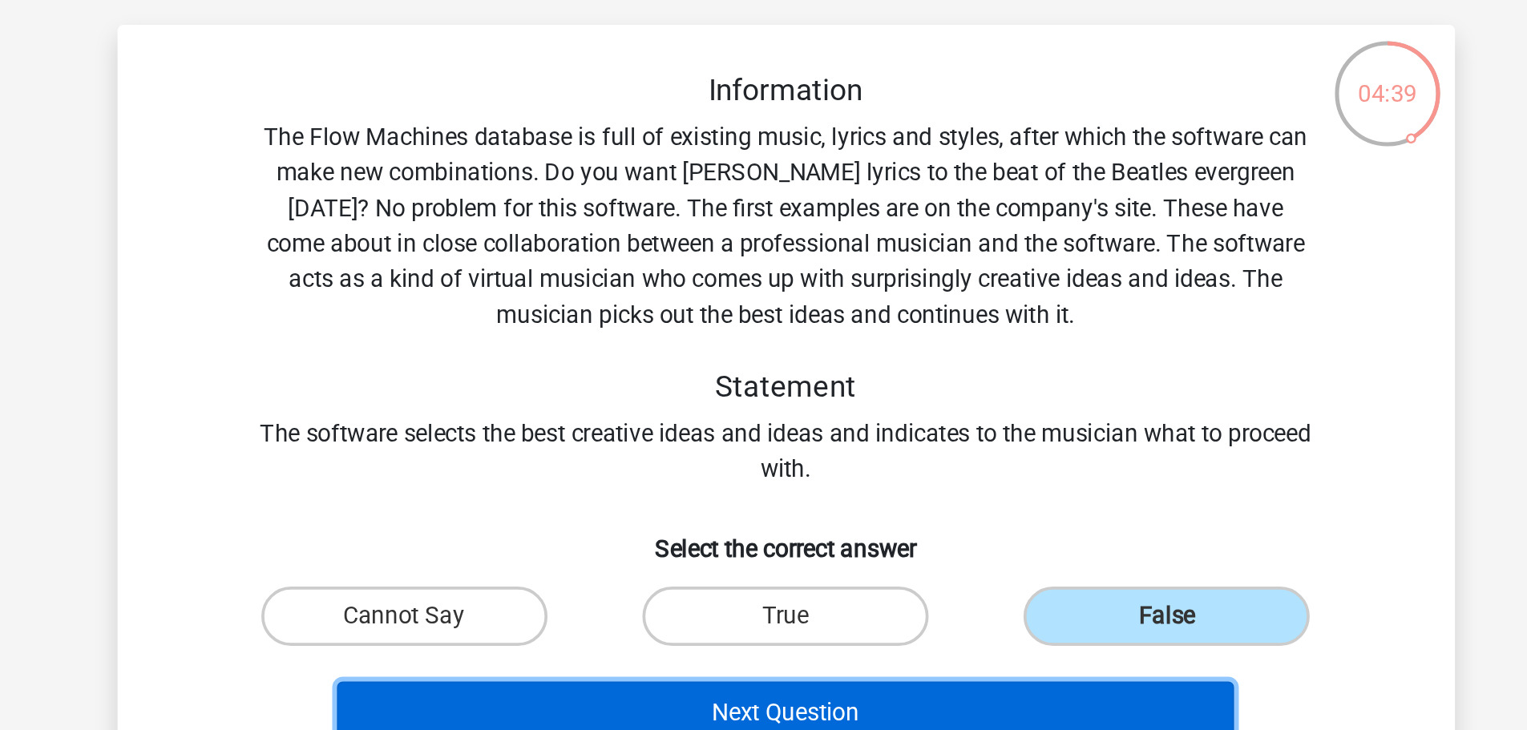
click at [879, 403] on button "Next Question" at bounding box center [763, 404] width 485 height 34
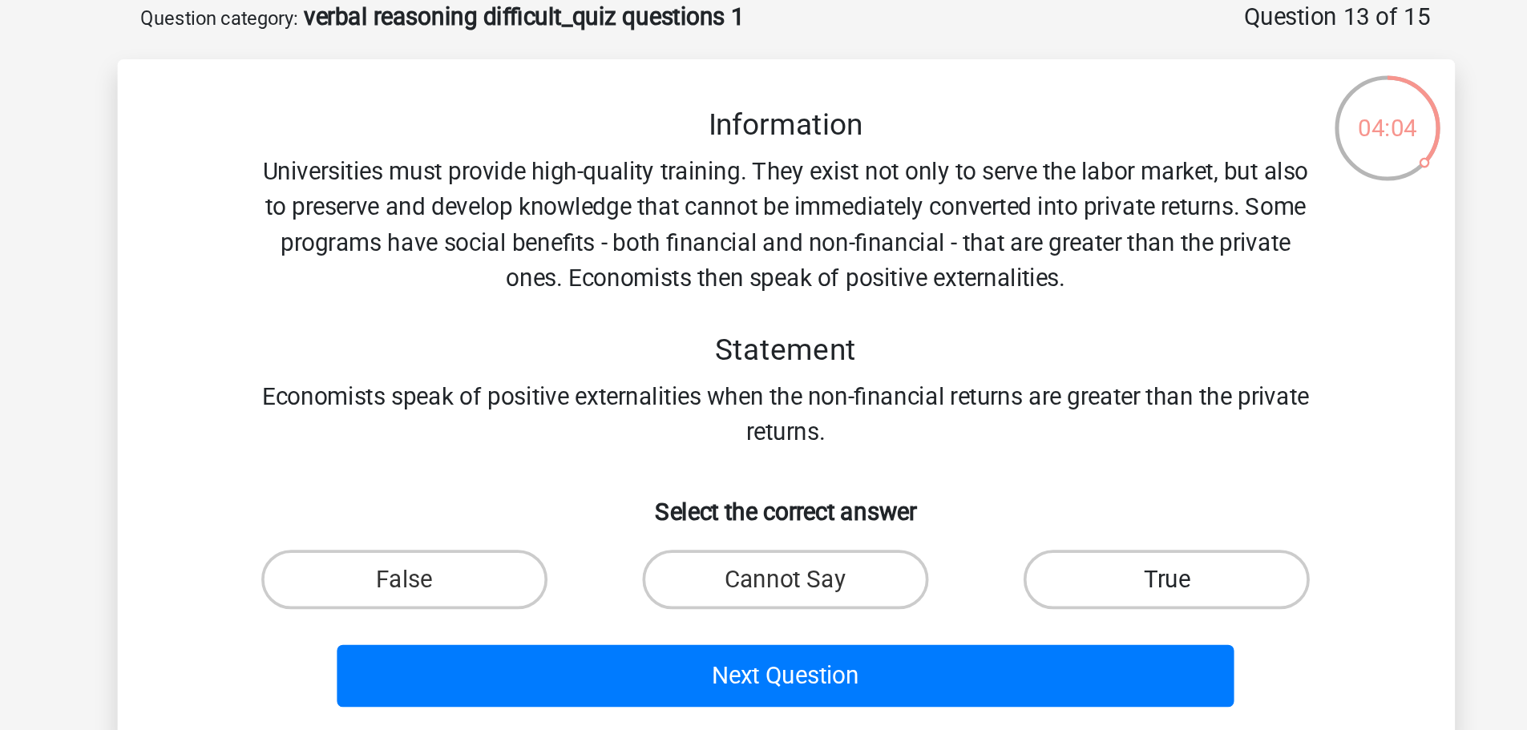
click at [1010, 310] on label "True" at bounding box center [969, 313] width 155 height 32
click at [980, 313] on input "True" at bounding box center [975, 318] width 10 height 10
radio input "true"
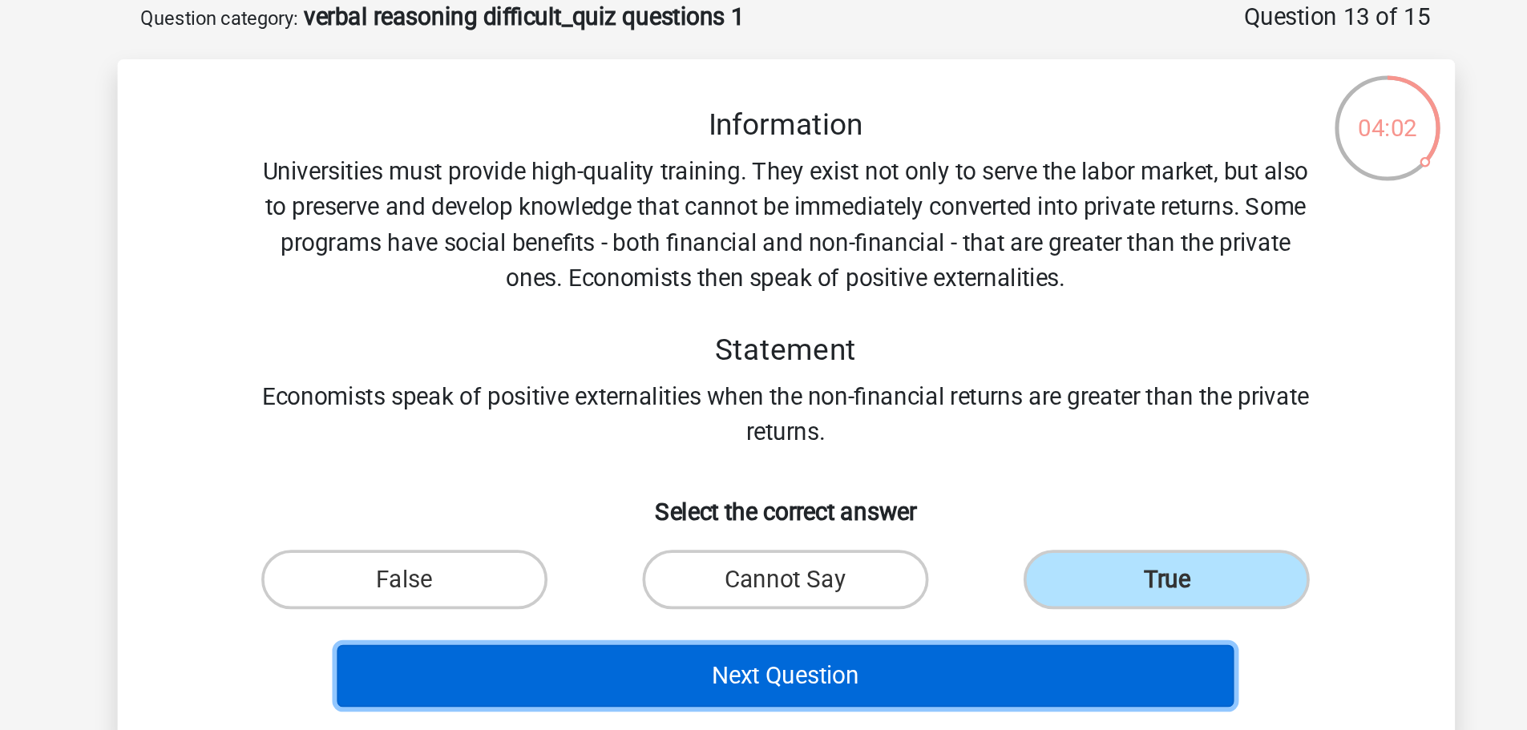
click at [857, 364] on button "Next Question" at bounding box center [763, 366] width 485 height 34
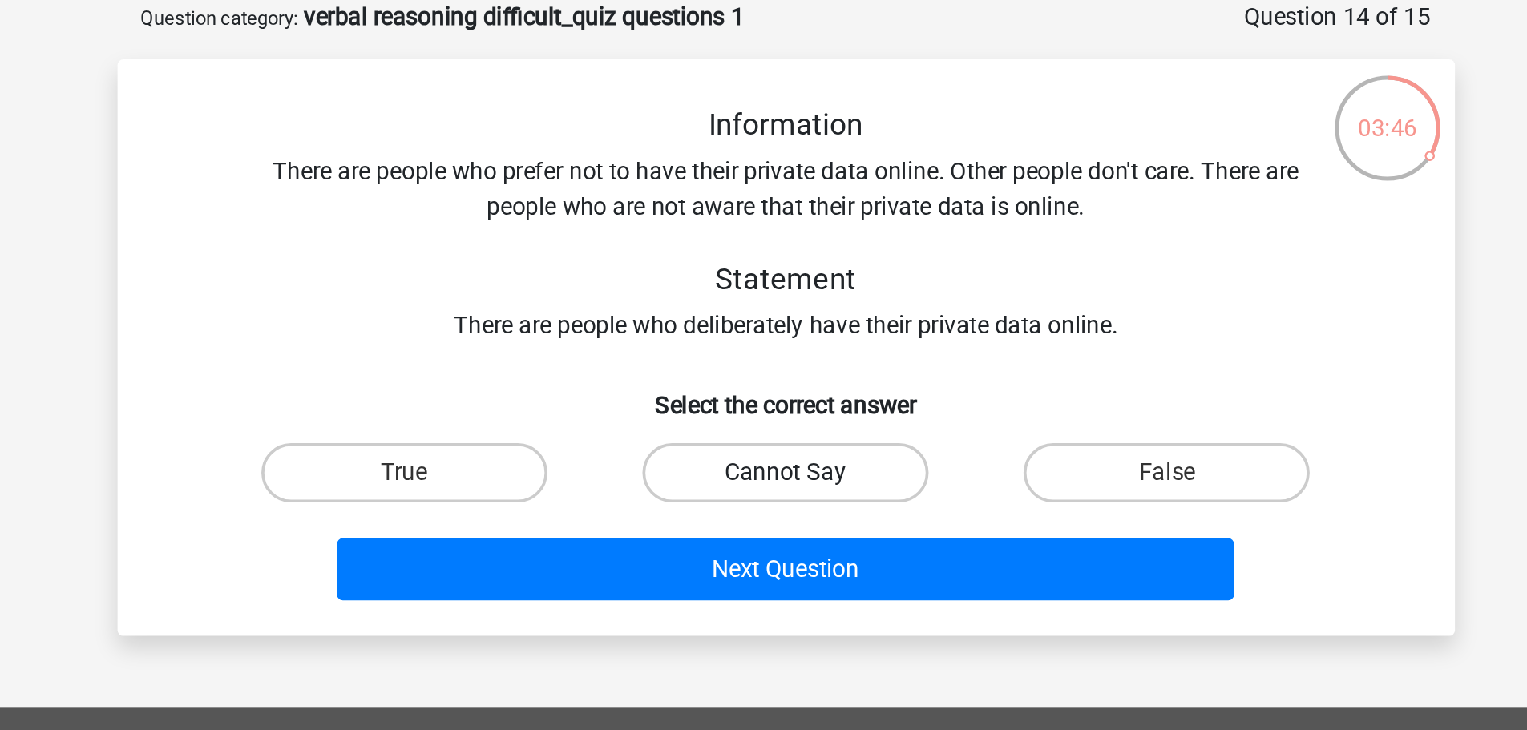
click at [799, 259] on label "Cannot Say" at bounding box center [763, 256] width 155 height 32
click at [773, 259] on input "Cannot Say" at bounding box center [768, 261] width 10 height 10
radio input "true"
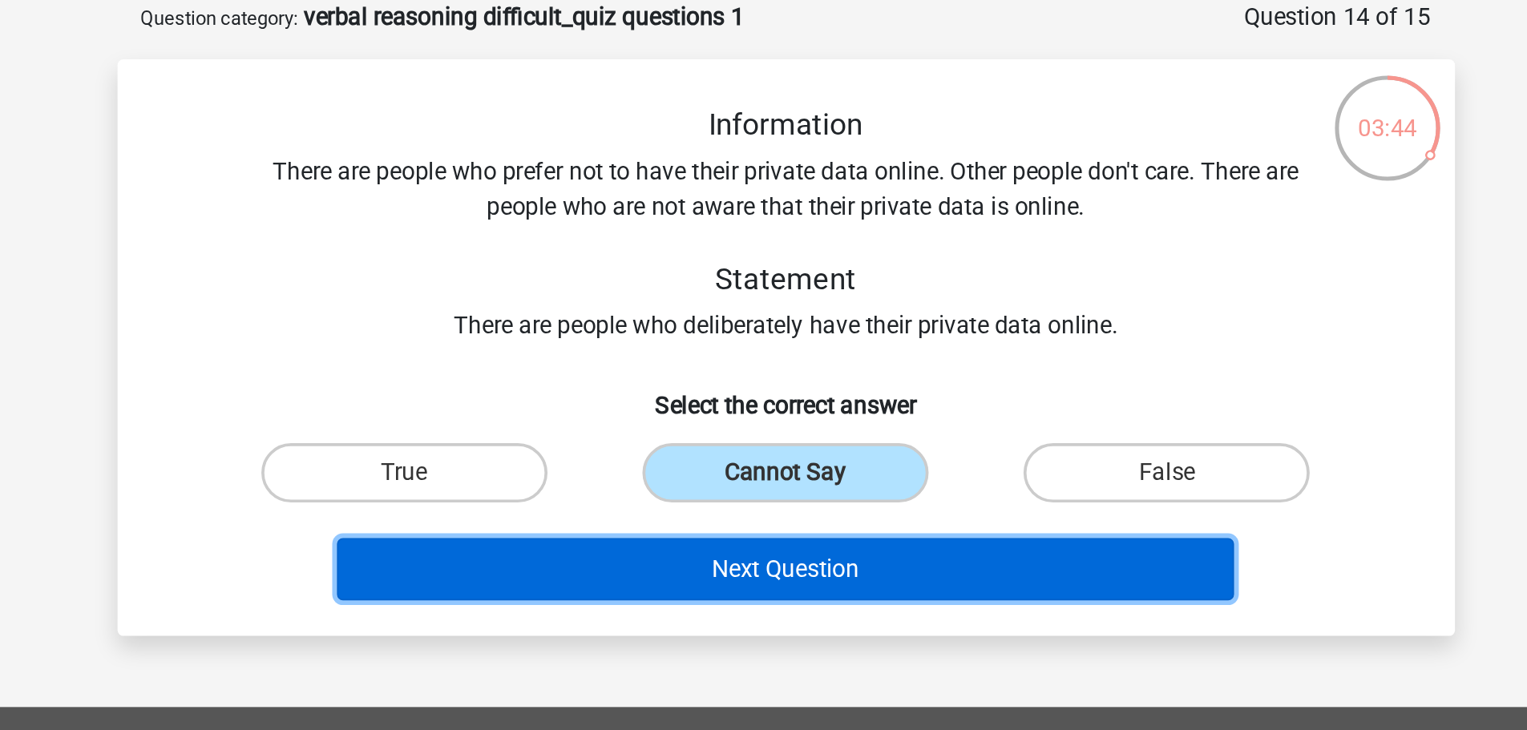
click at [849, 300] on button "Next Question" at bounding box center [763, 308] width 485 height 34
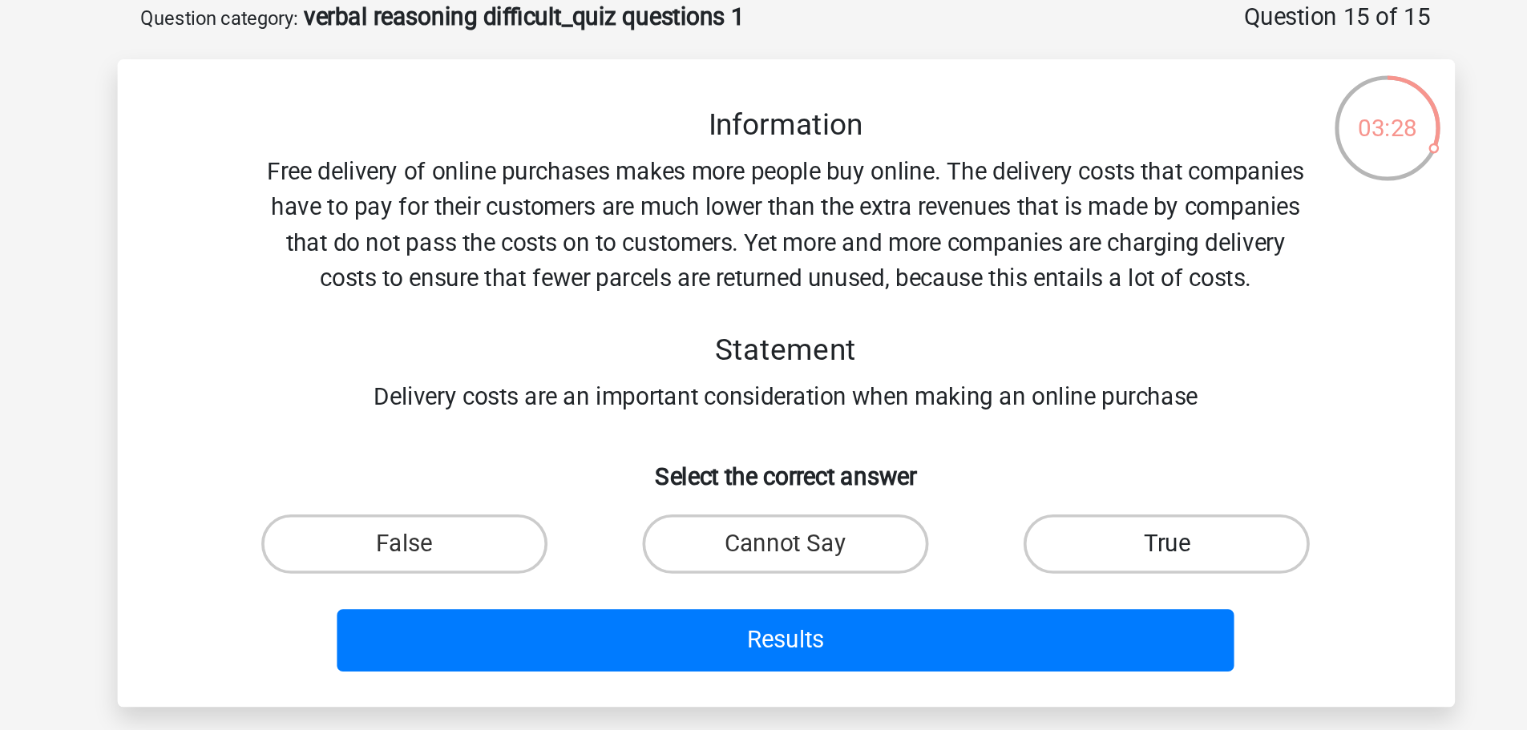
click at [926, 298] on label "True" at bounding box center [969, 294] width 155 height 32
click at [970, 298] on input "True" at bounding box center [975, 299] width 10 height 10
radio input "true"
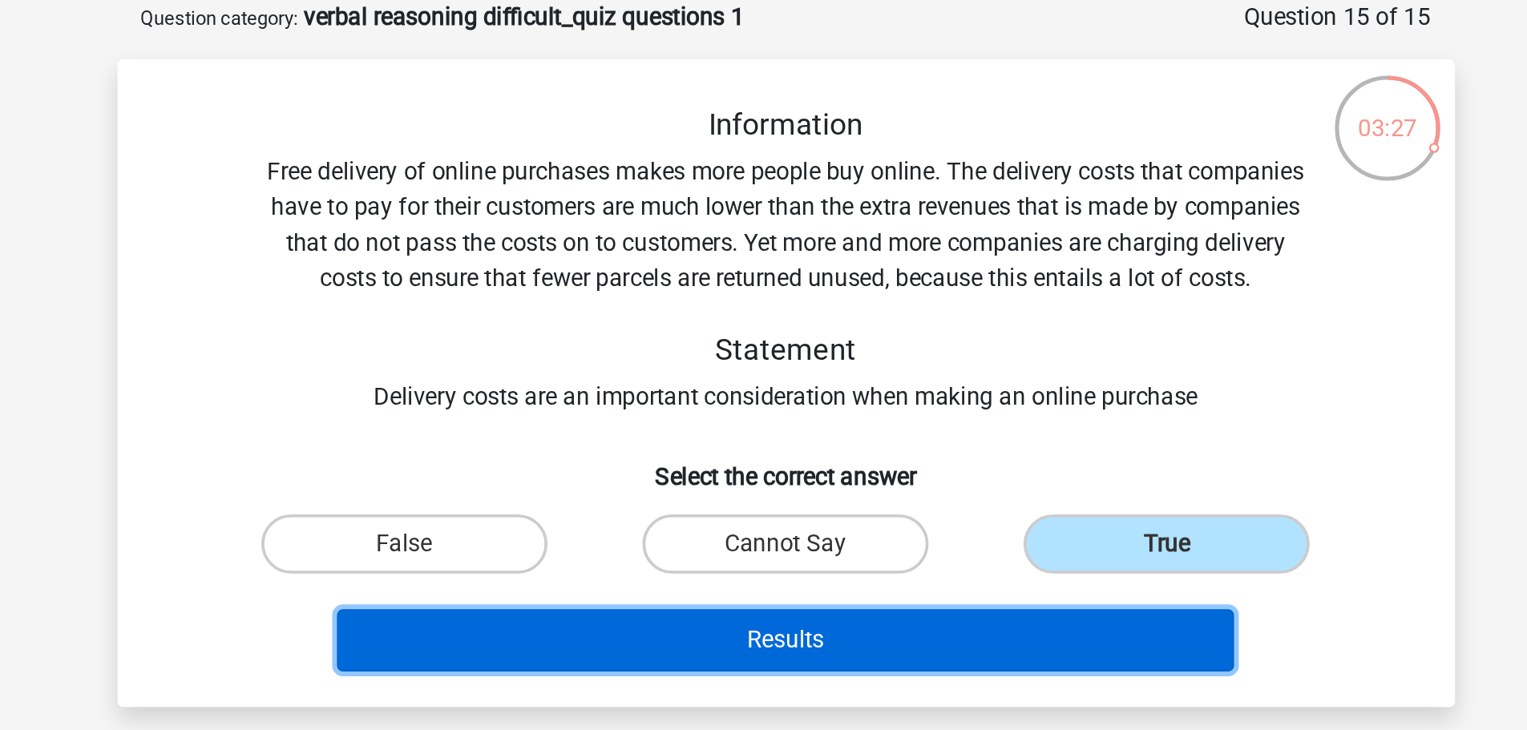
click at [873, 339] on button "Results" at bounding box center [763, 346] width 485 height 34
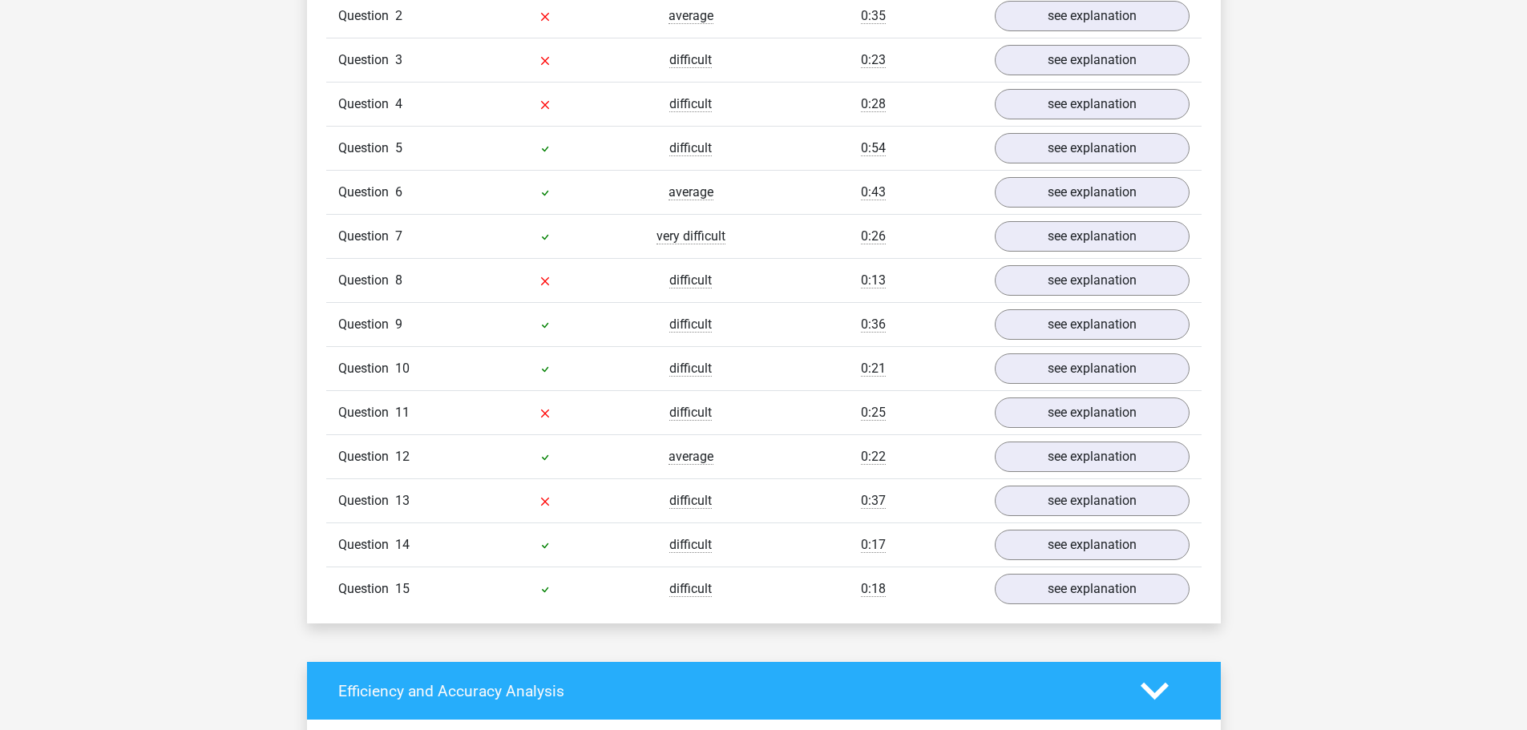
scroll to position [1402, 0]
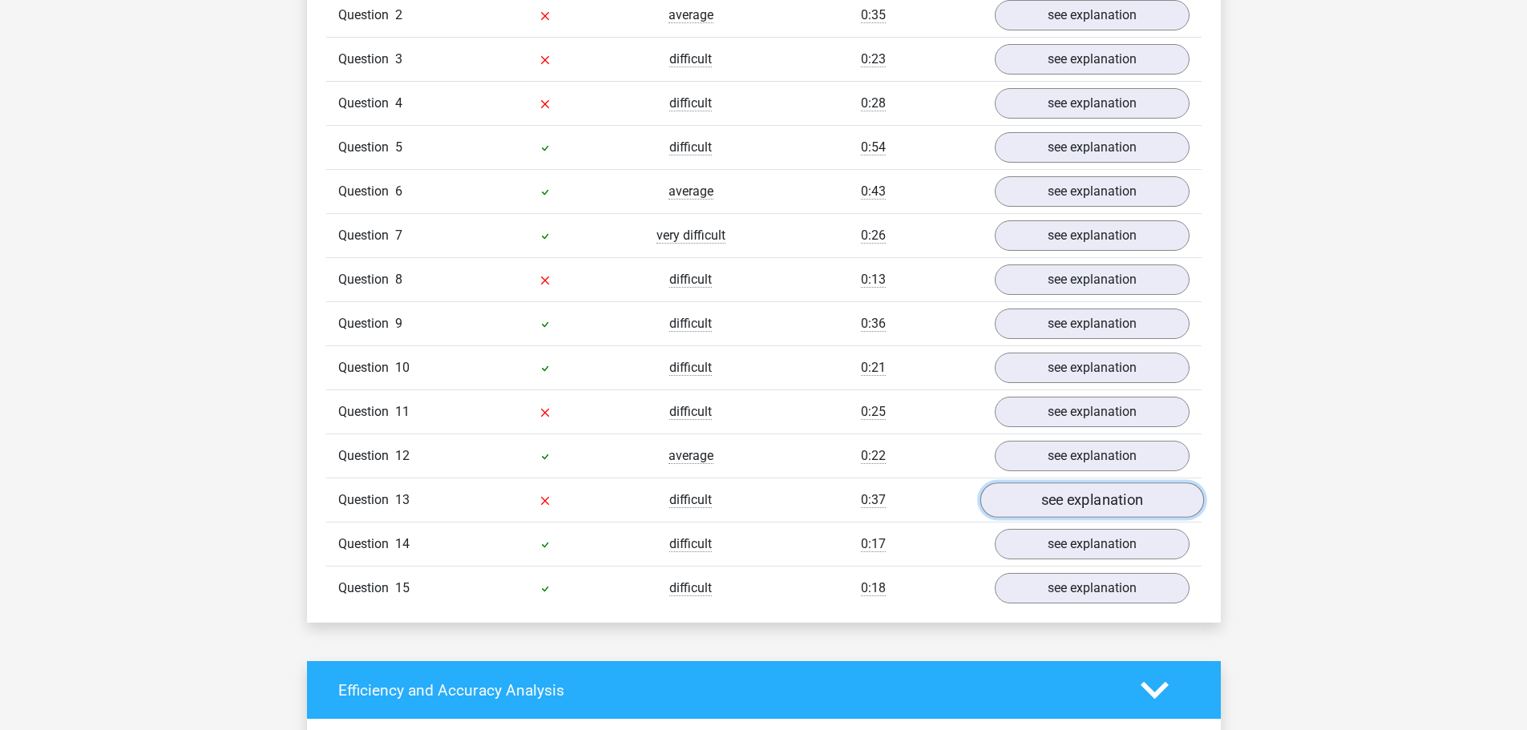
click at [1096, 500] on link "see explanation" at bounding box center [1091, 500] width 224 height 35
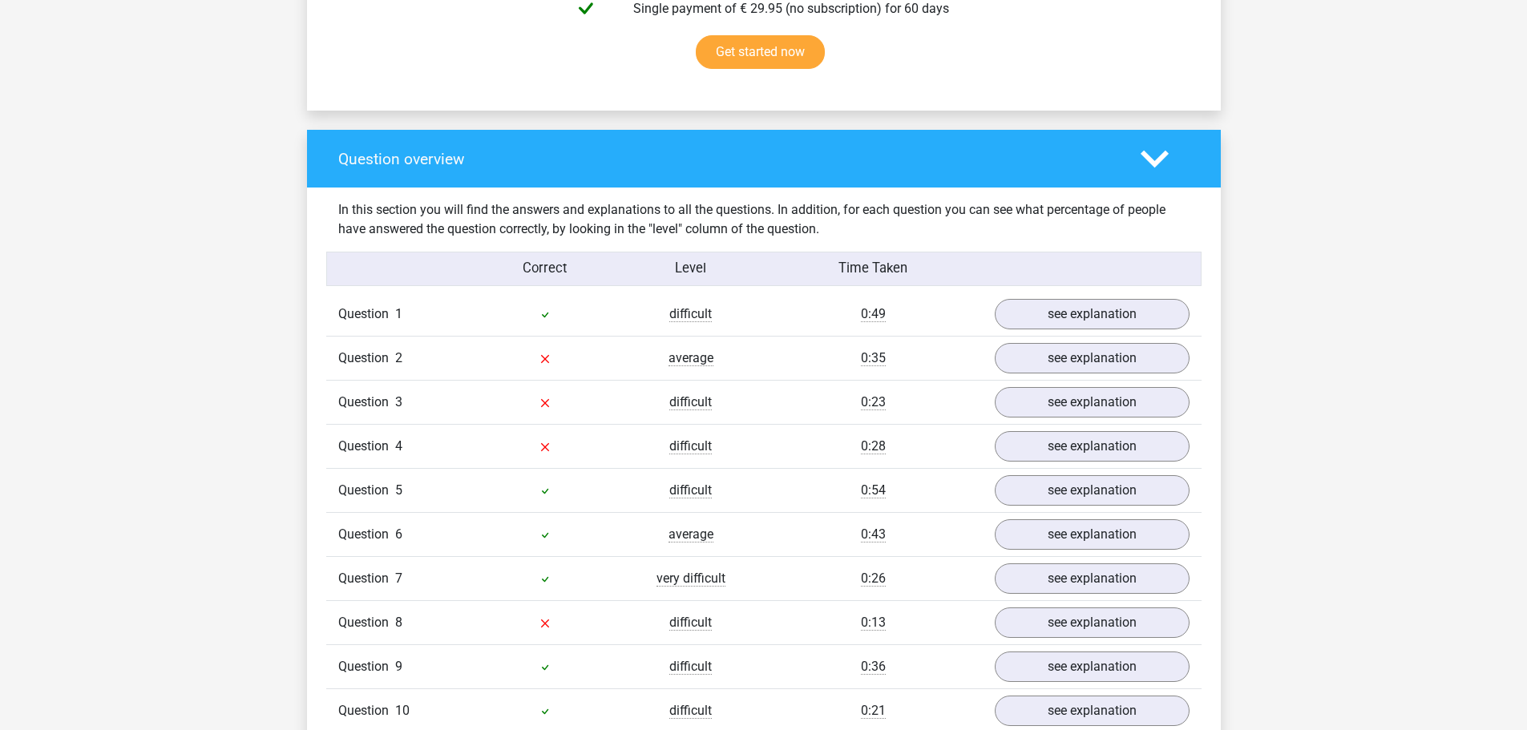
scroll to position [1049, 0]
